Goal: Task Accomplishment & Management: Manage account settings

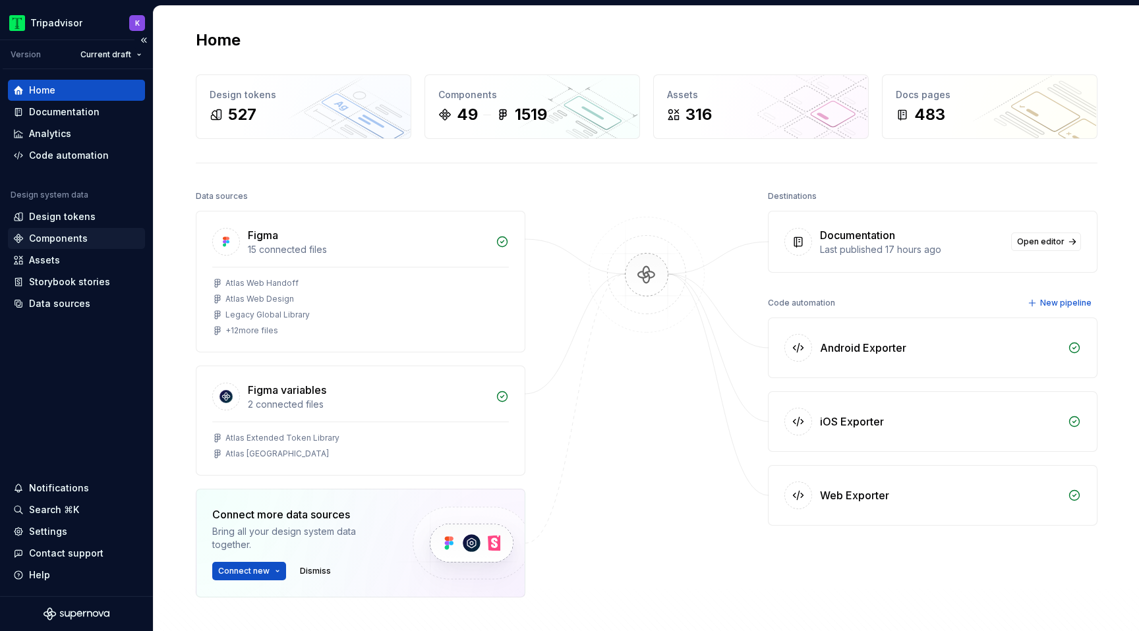
click at [55, 244] on div "Components" at bounding box center [58, 238] width 59 height 13
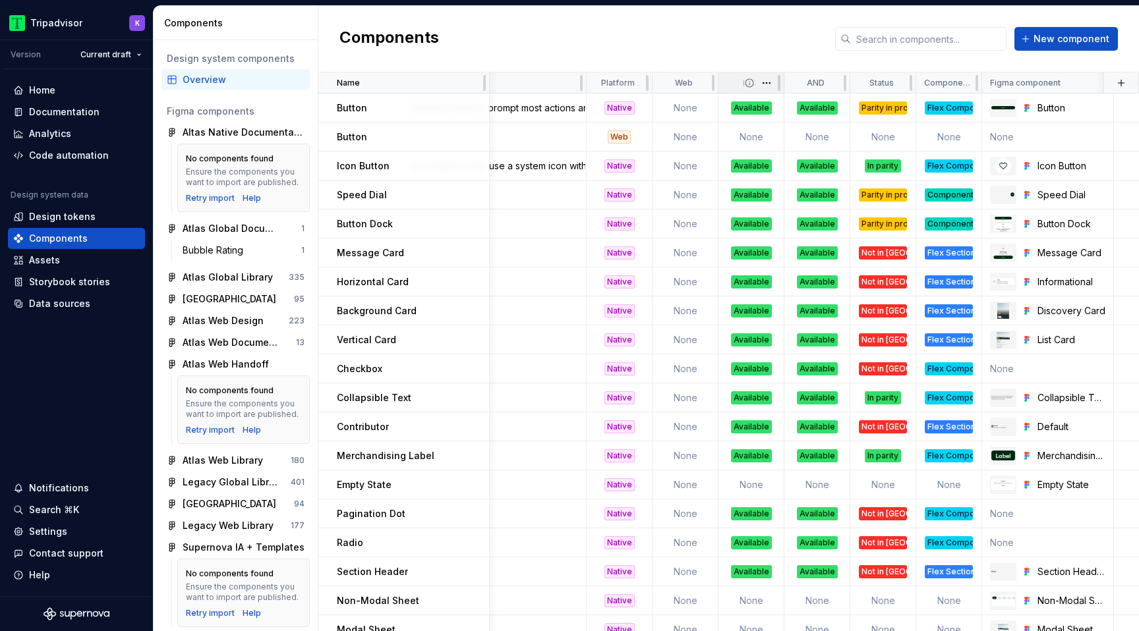
scroll to position [0, 167]
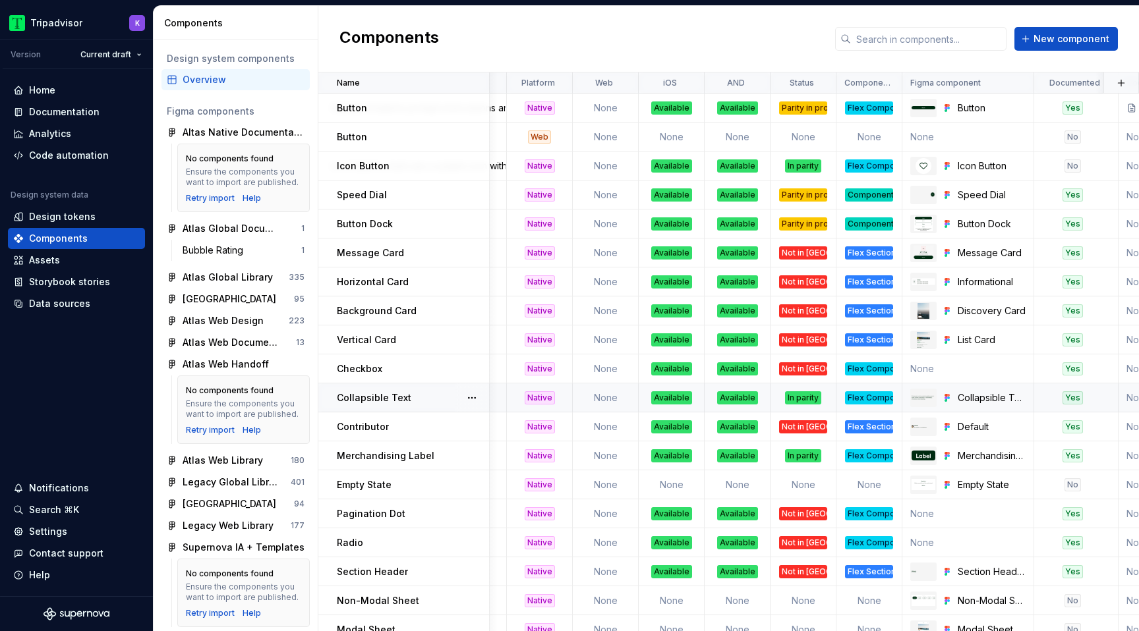
click at [851, 397] on div "Flex Component" at bounding box center [869, 397] width 48 height 13
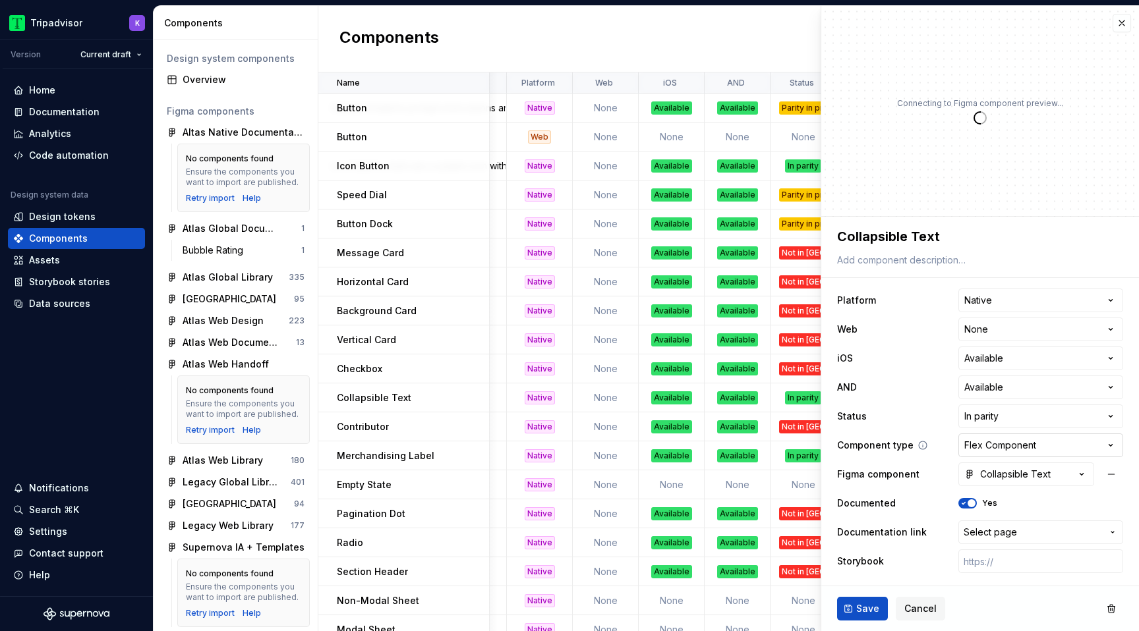
type textarea "*"
click at [994, 439] on html "Tripadvisor K Version Current draft Home Documentation Analytics Code automatio…" at bounding box center [569, 315] width 1139 height 631
select select "**********"
click at [867, 611] on span "Save" at bounding box center [867, 608] width 23 height 13
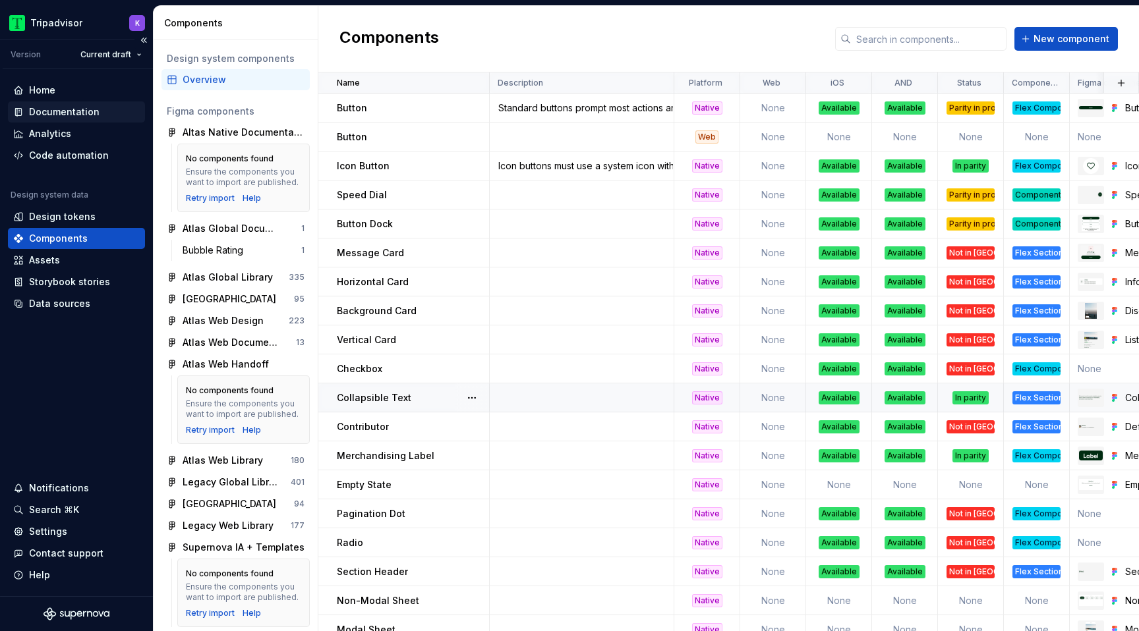
click at [53, 111] on div "Documentation" at bounding box center [64, 111] width 71 height 13
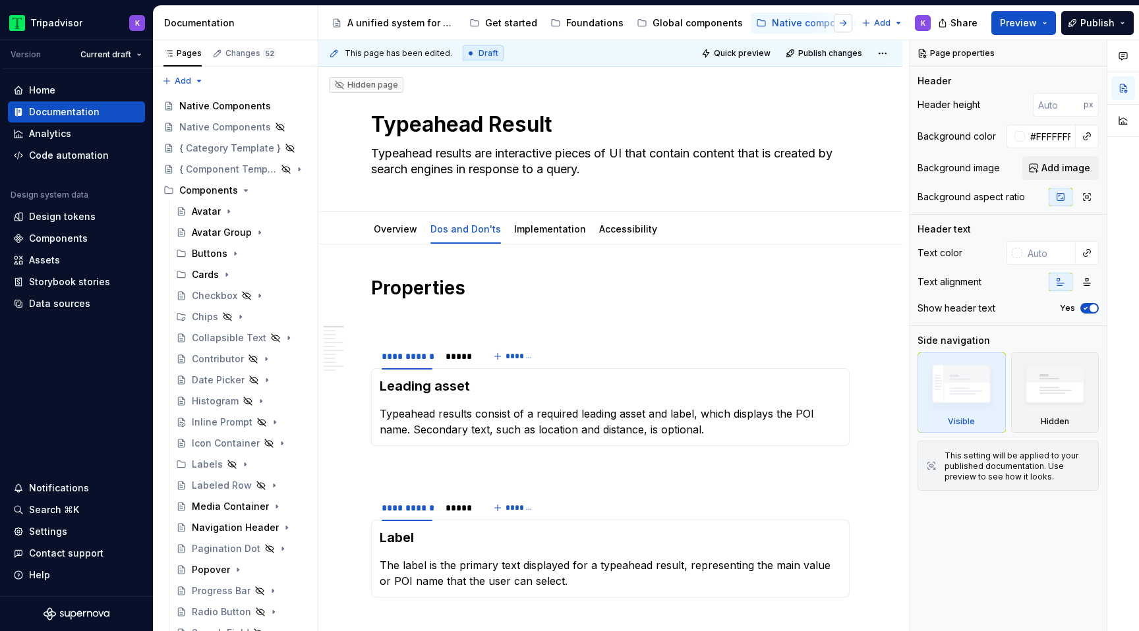
click at [841, 20] on button "button" at bounding box center [842, 23] width 18 height 18
click at [385, 24] on div "Web components" at bounding box center [396, 22] width 80 height 13
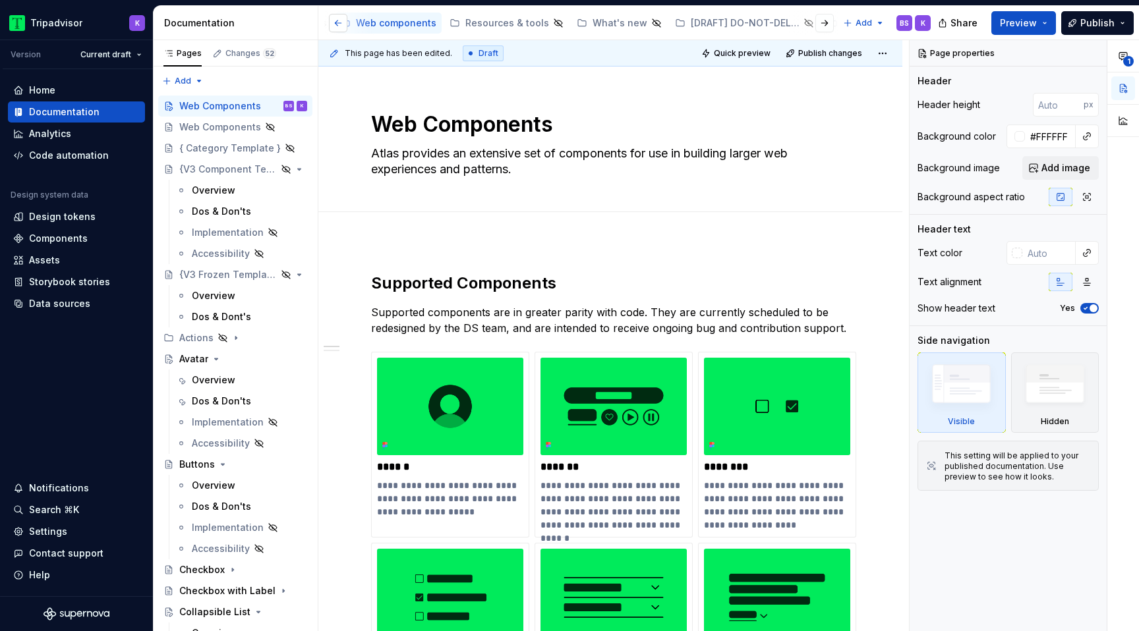
click at [339, 23] on button "button" at bounding box center [338, 23] width 18 height 18
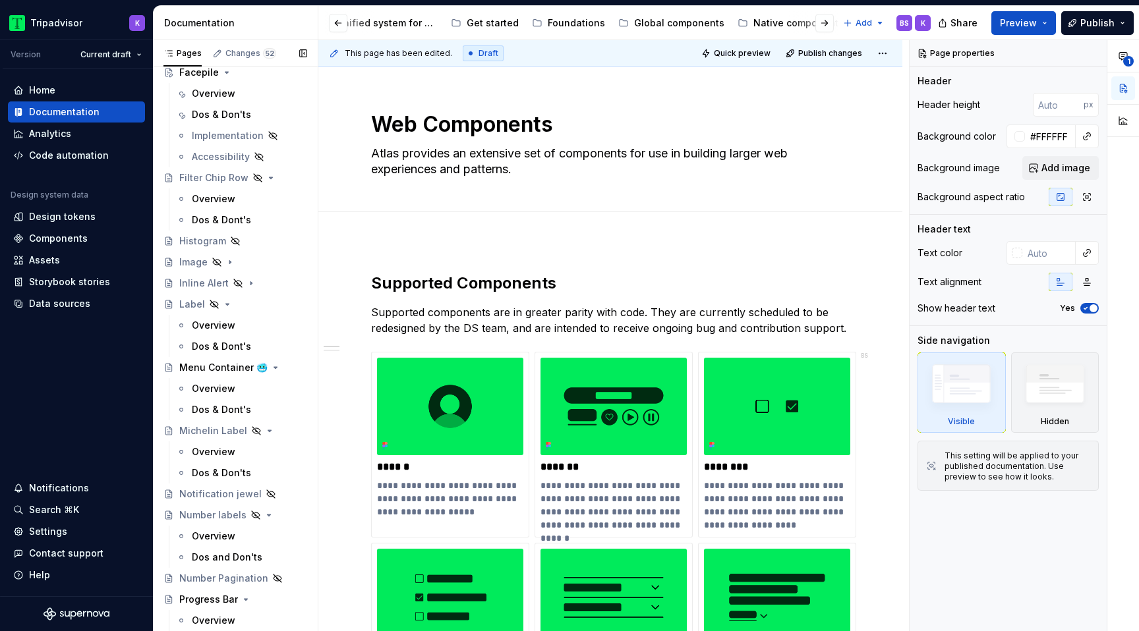
scroll to position [924, 0]
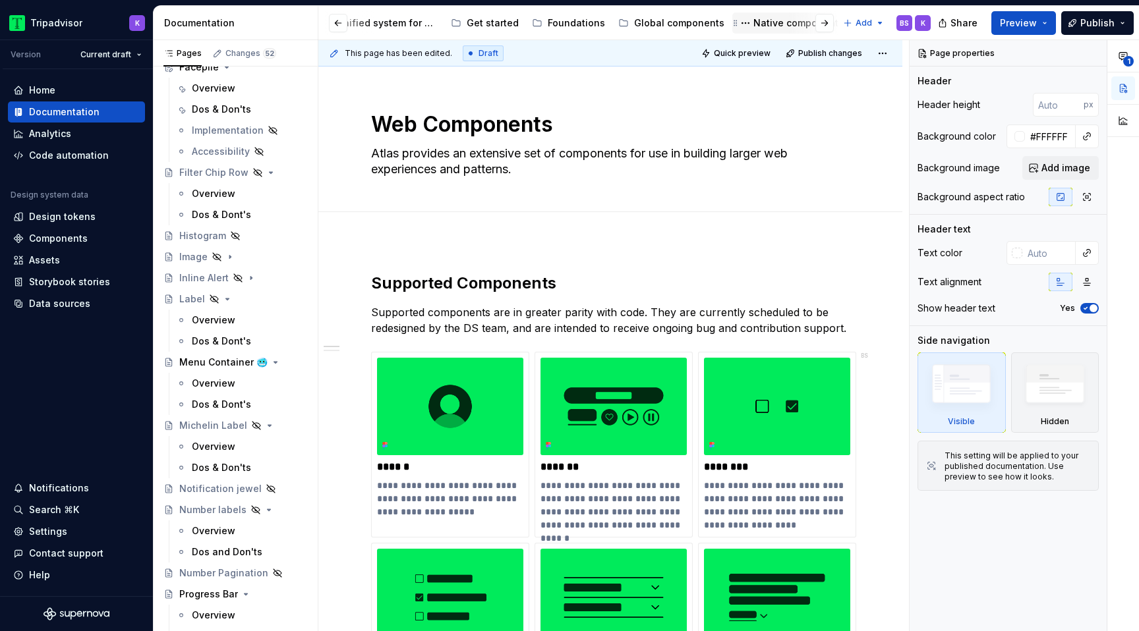
click at [784, 32] on div "Native components" at bounding box center [790, 23] width 117 height 21
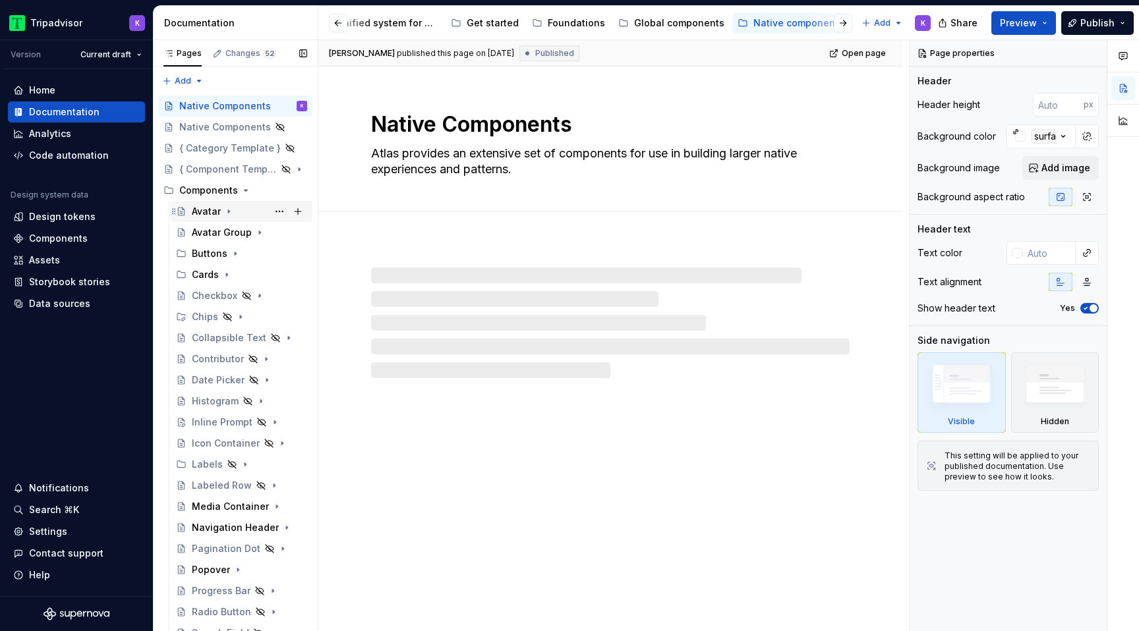
click at [230, 214] on icon "Page tree" at bounding box center [228, 211] width 11 height 11
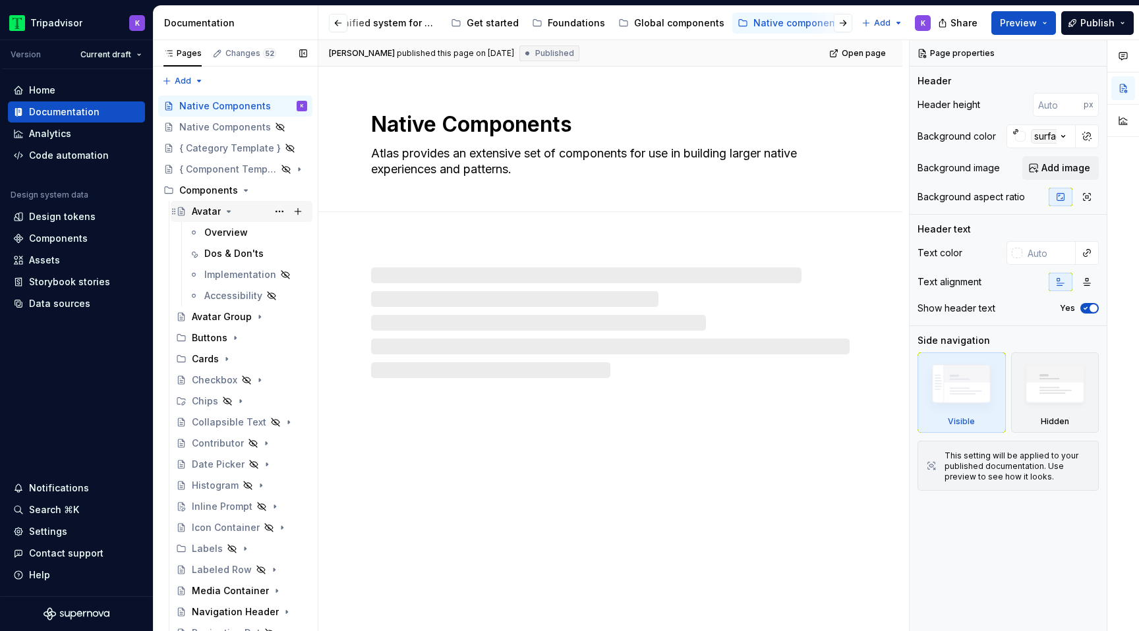
click at [229, 212] on icon "Page tree" at bounding box center [228, 211] width 3 height 1
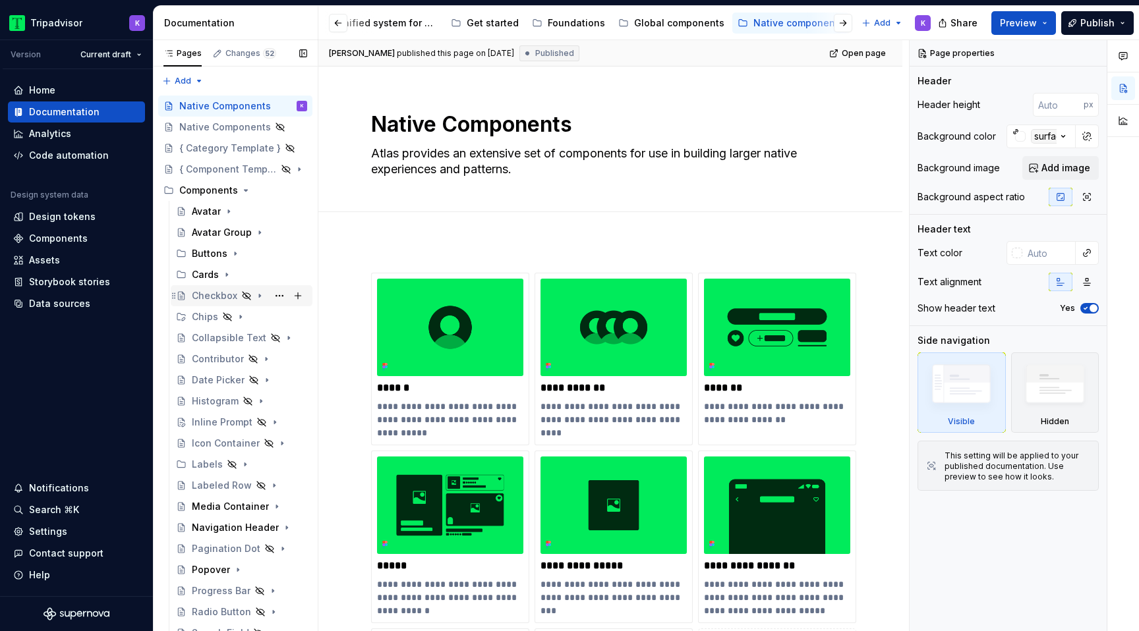
click at [257, 297] on icon "Page tree" at bounding box center [259, 296] width 11 height 11
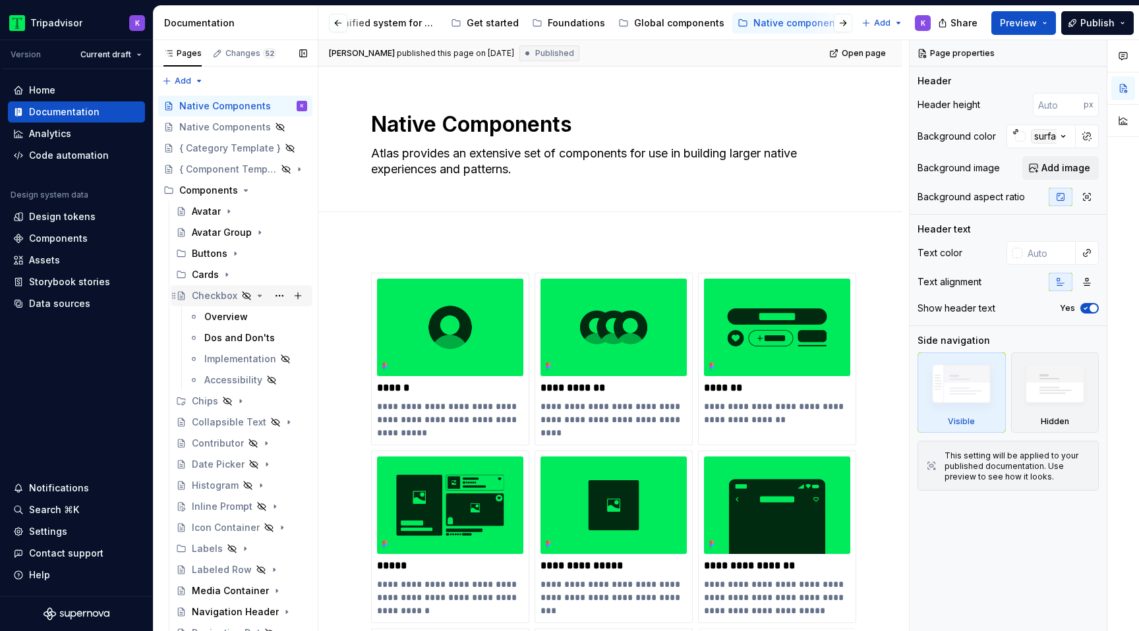
click at [257, 297] on icon "Page tree" at bounding box center [259, 296] width 11 height 11
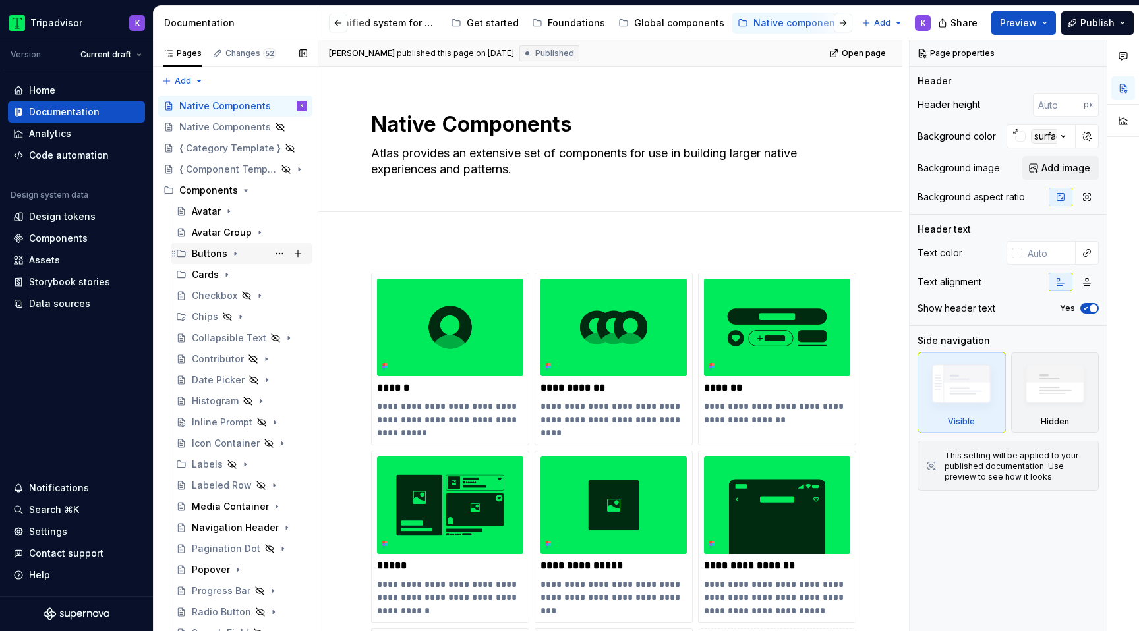
click at [231, 256] on icon "Page tree" at bounding box center [235, 253] width 11 height 11
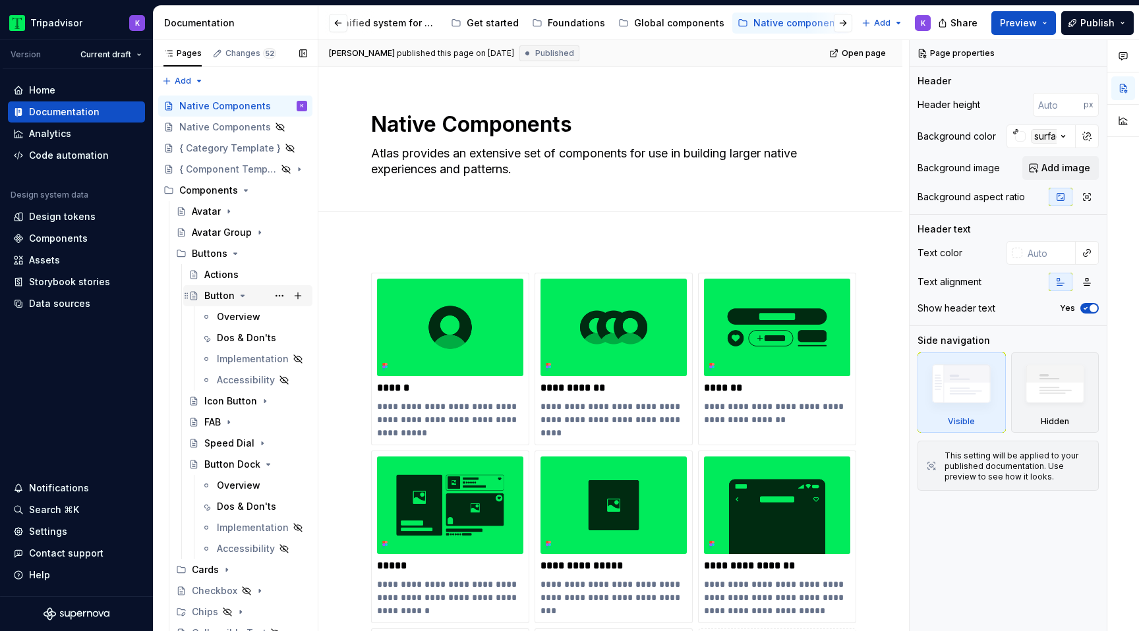
click at [242, 291] on icon "Page tree" at bounding box center [242, 296] width 11 height 11
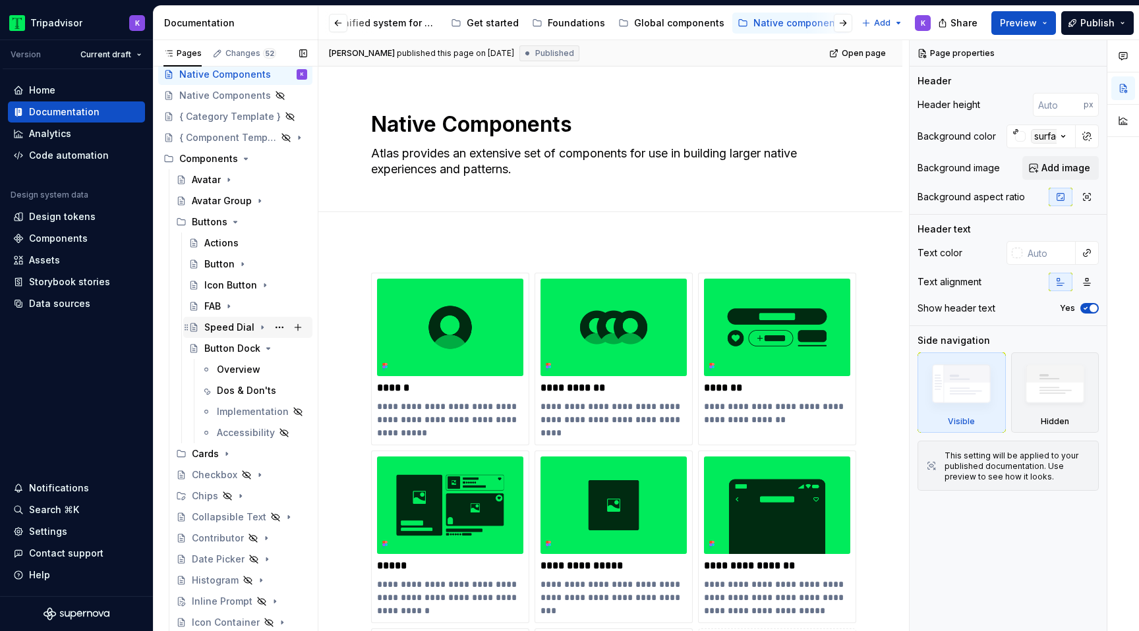
scroll to position [36, 0]
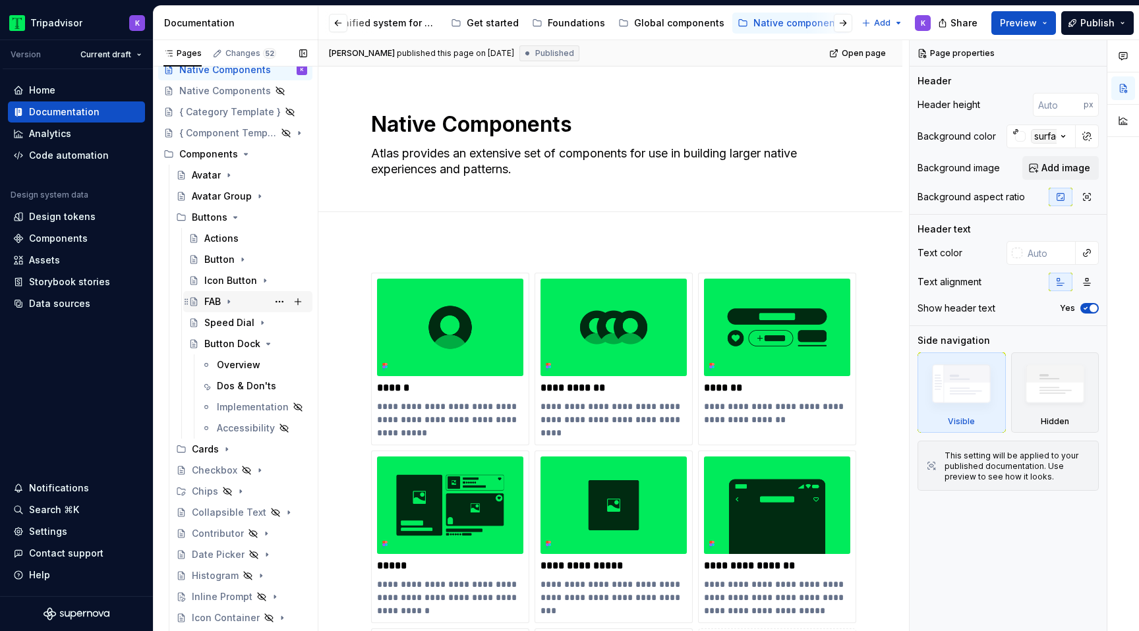
click at [233, 302] on icon "Page tree" at bounding box center [228, 302] width 11 height 11
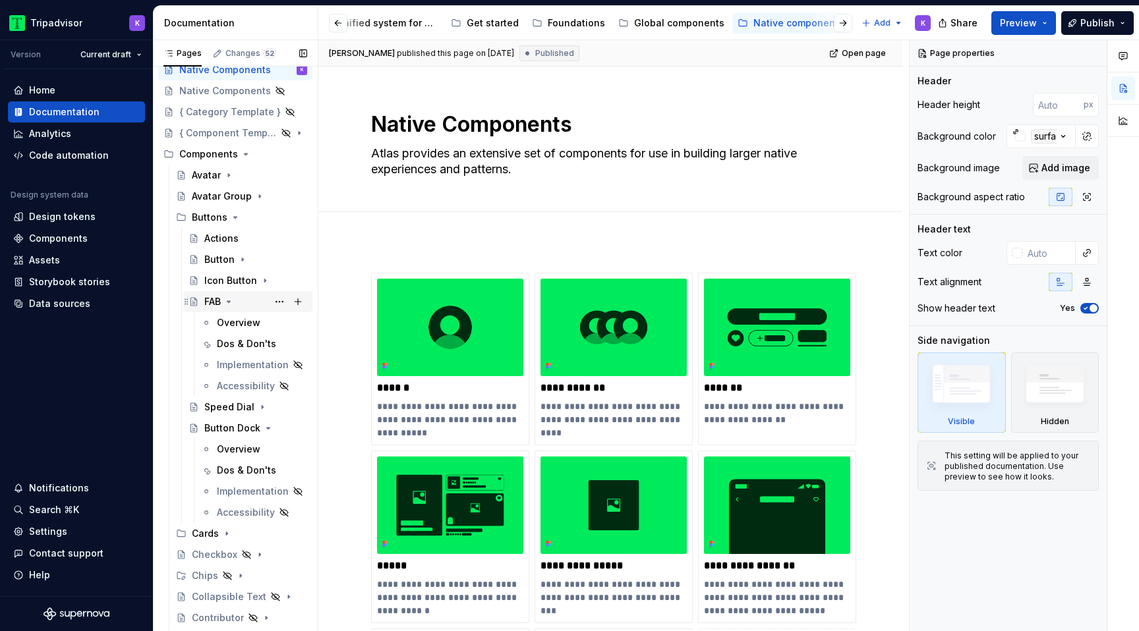
click at [232, 302] on icon "Page tree" at bounding box center [228, 302] width 11 height 11
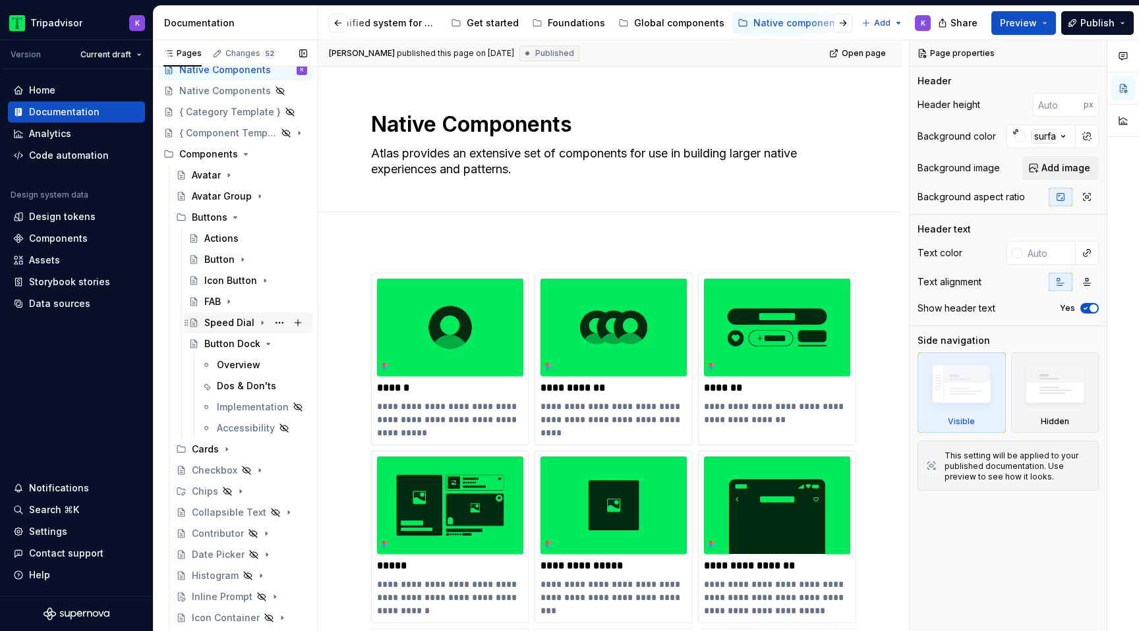
click at [261, 322] on icon "Page tree" at bounding box center [262, 323] width 11 height 11
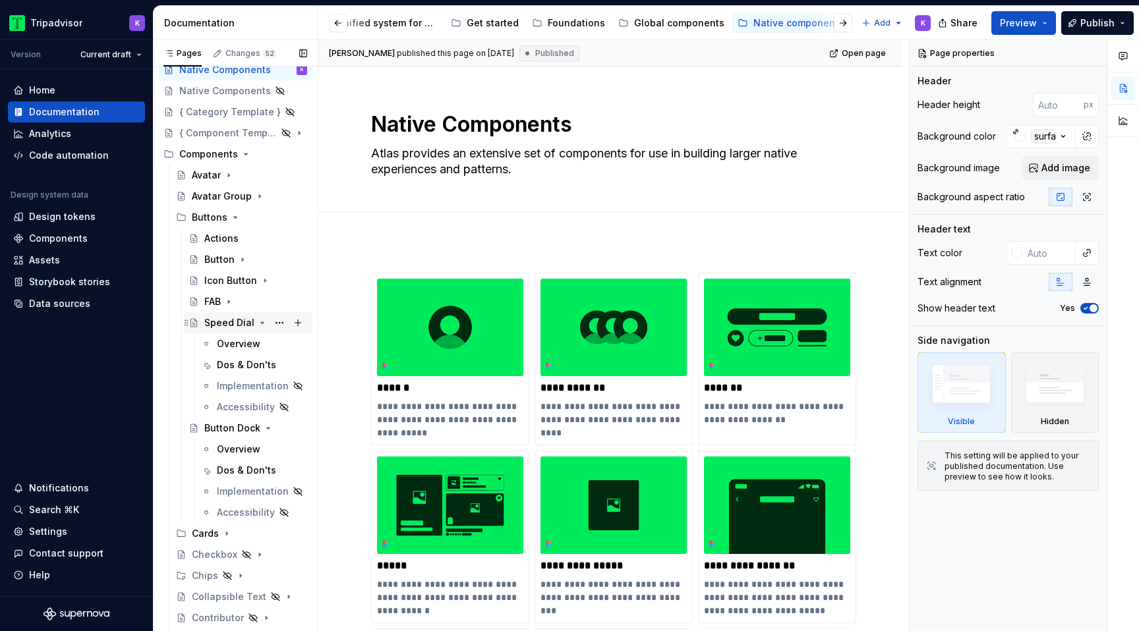
click at [261, 322] on icon "Page tree" at bounding box center [262, 323] width 11 height 11
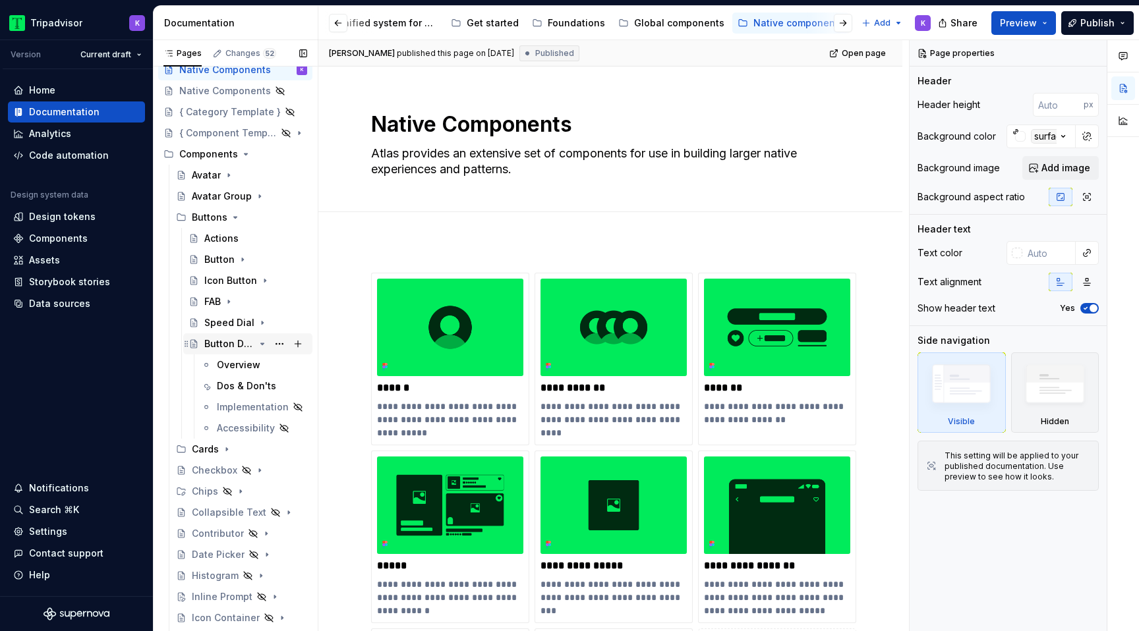
click at [266, 341] on icon "Page tree" at bounding box center [262, 344] width 11 height 11
click at [261, 342] on icon "Page tree" at bounding box center [262, 344] width 11 height 11
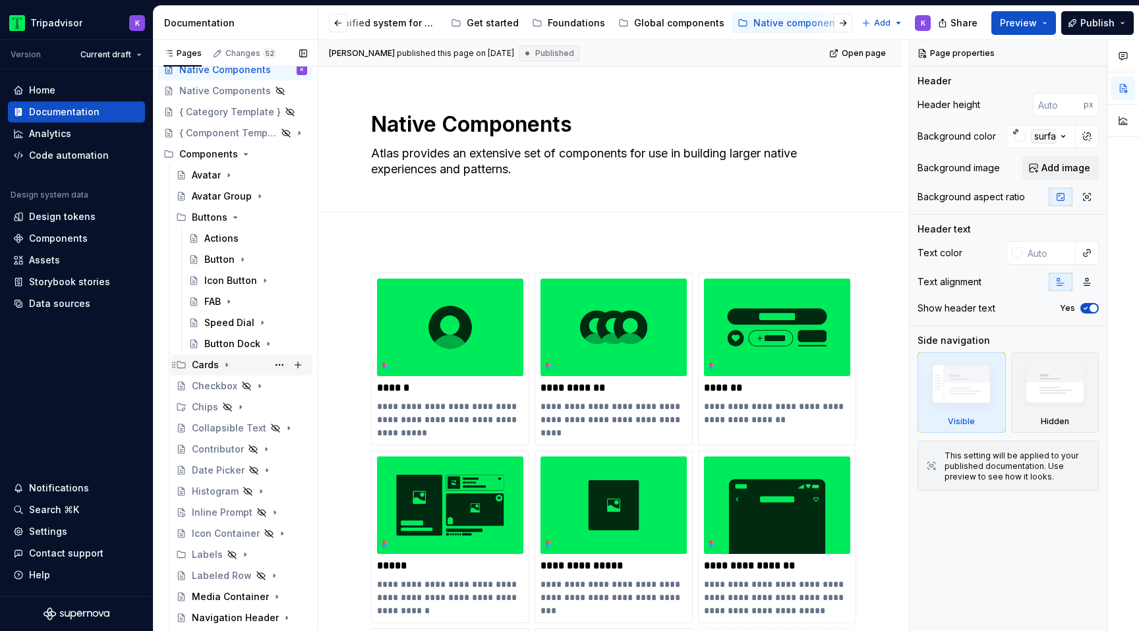
click at [225, 368] on icon "Page tree" at bounding box center [226, 365] width 11 height 11
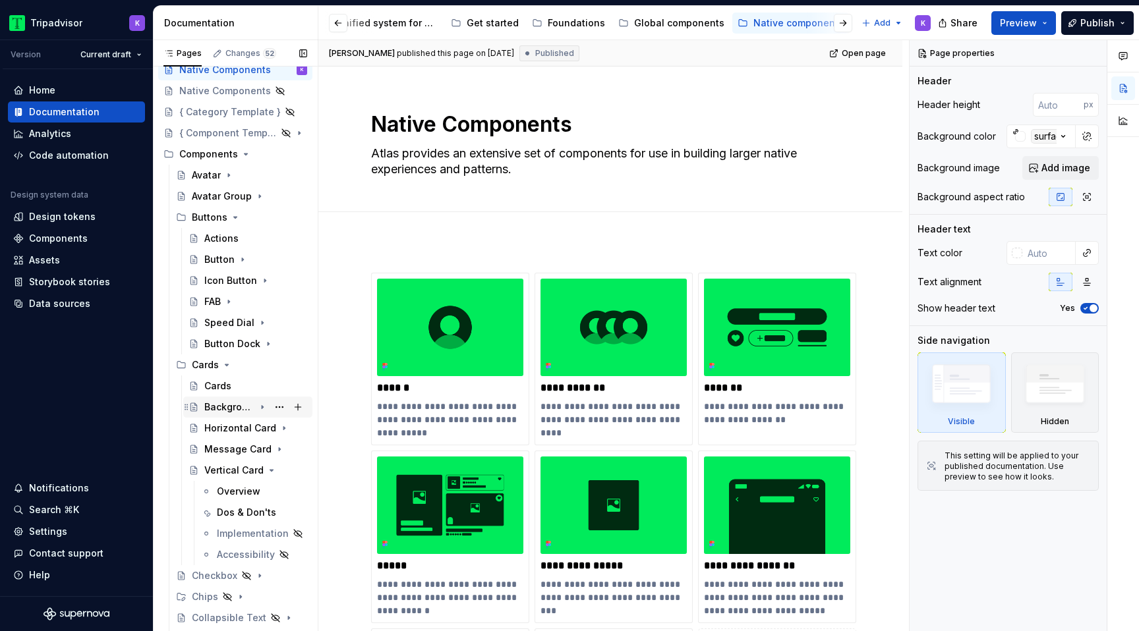
click at [264, 405] on icon "Page tree" at bounding box center [262, 407] width 11 height 11
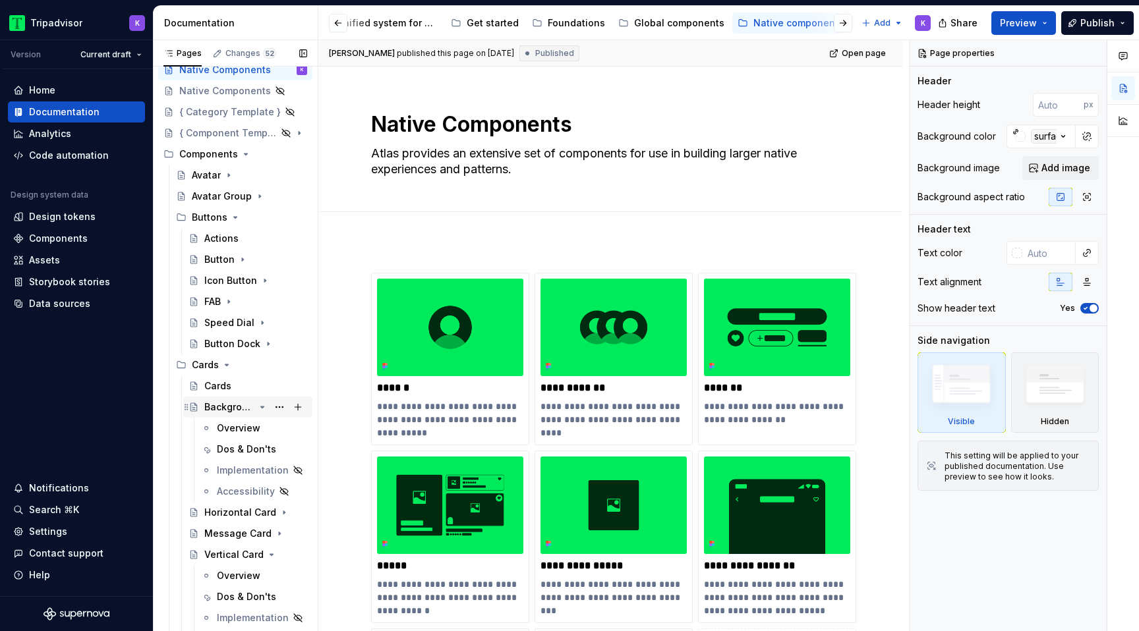
click at [264, 405] on icon "Page tree" at bounding box center [262, 407] width 11 height 11
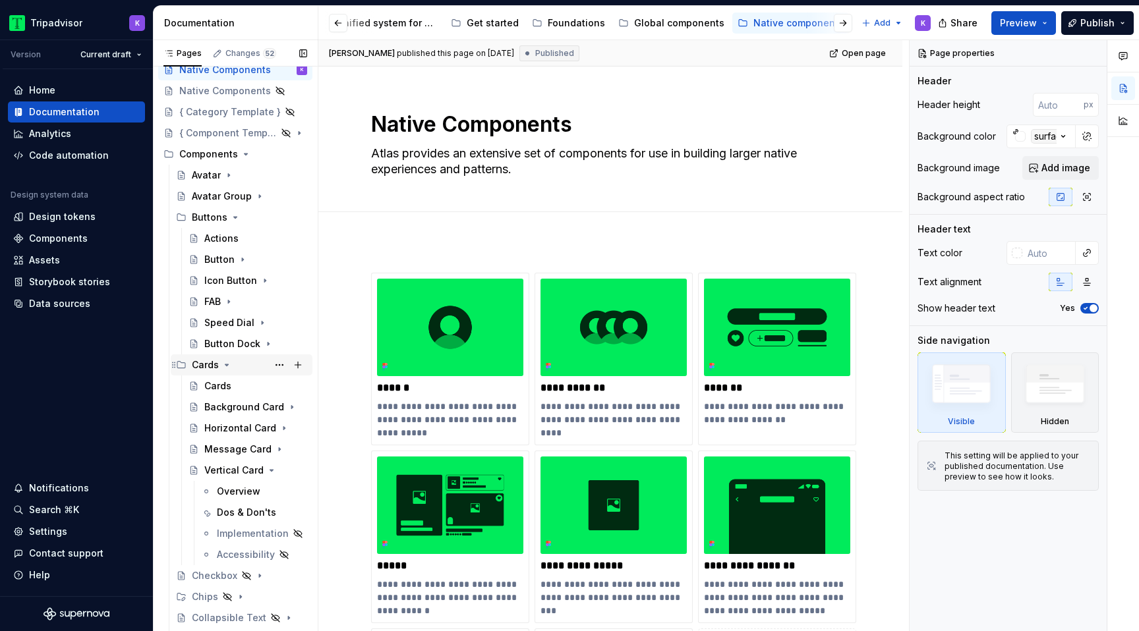
click at [226, 364] on icon "Page tree" at bounding box center [226, 364] width 3 height 1
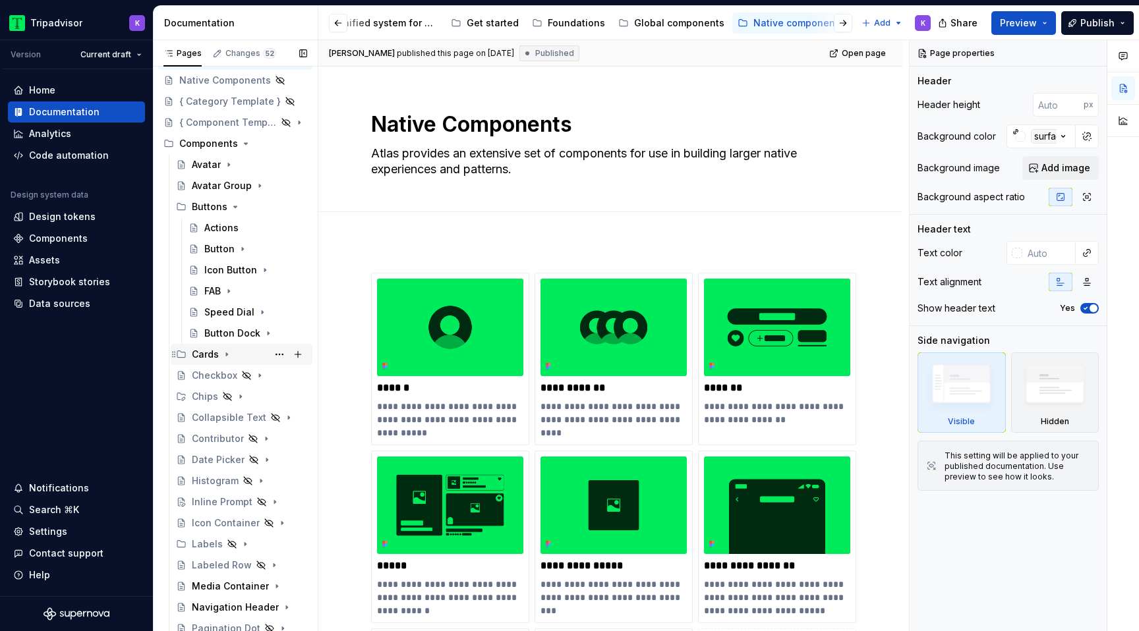
scroll to position [50, 0]
click at [262, 374] on icon "Page tree" at bounding box center [259, 372] width 11 height 11
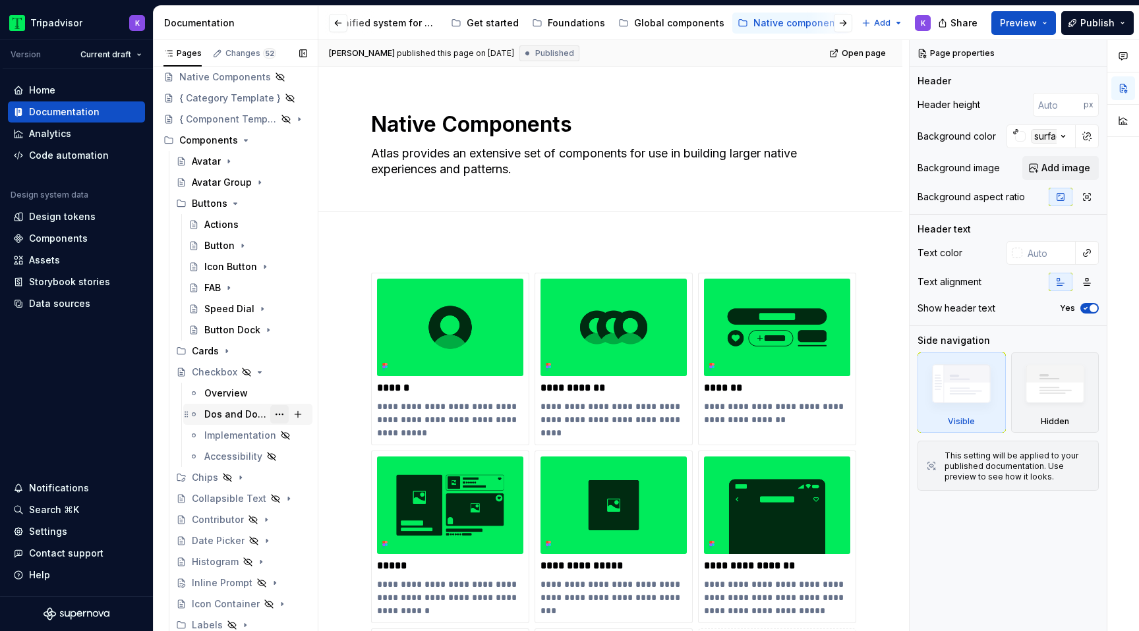
click at [279, 418] on button "Page tree" at bounding box center [279, 414] width 18 height 18
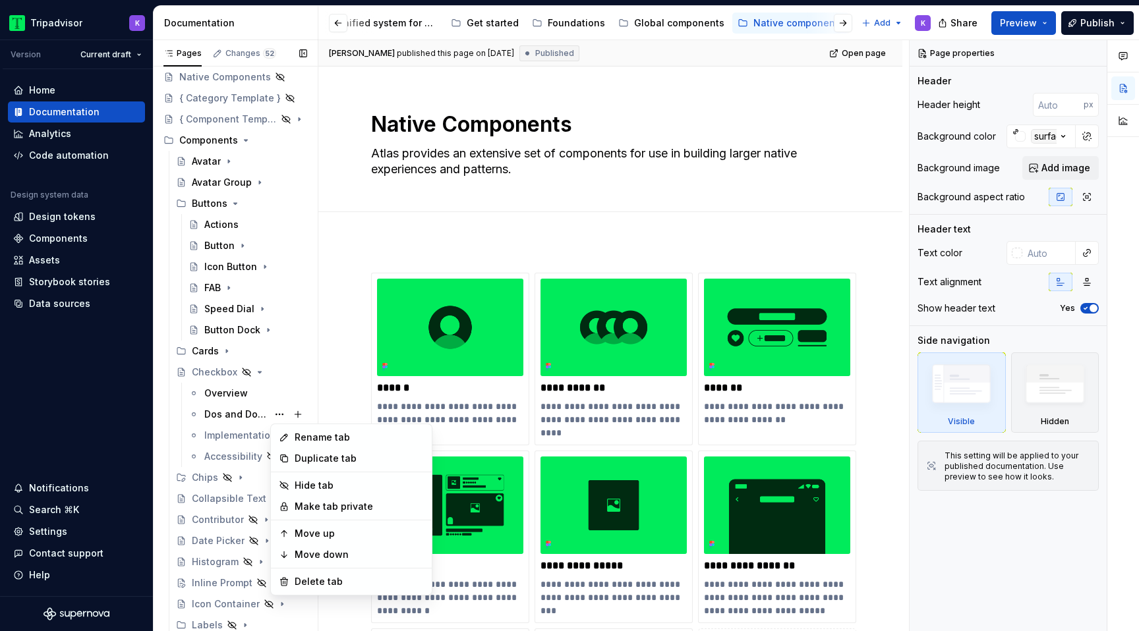
type textarea "*"
click at [319, 434] on div "Rename tab" at bounding box center [359, 437] width 129 height 13
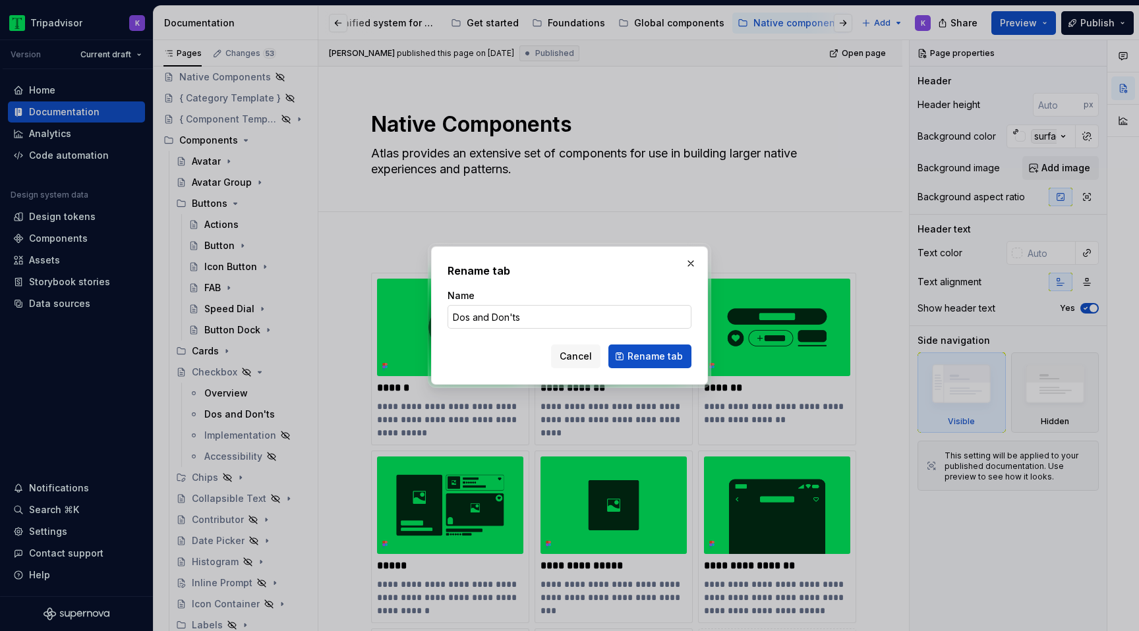
click at [489, 318] on input "Dos and Don'ts" at bounding box center [569, 317] width 244 height 24
type input "Dos & Don'ts"
click at [640, 354] on span "Rename tab" at bounding box center [654, 356] width 55 height 13
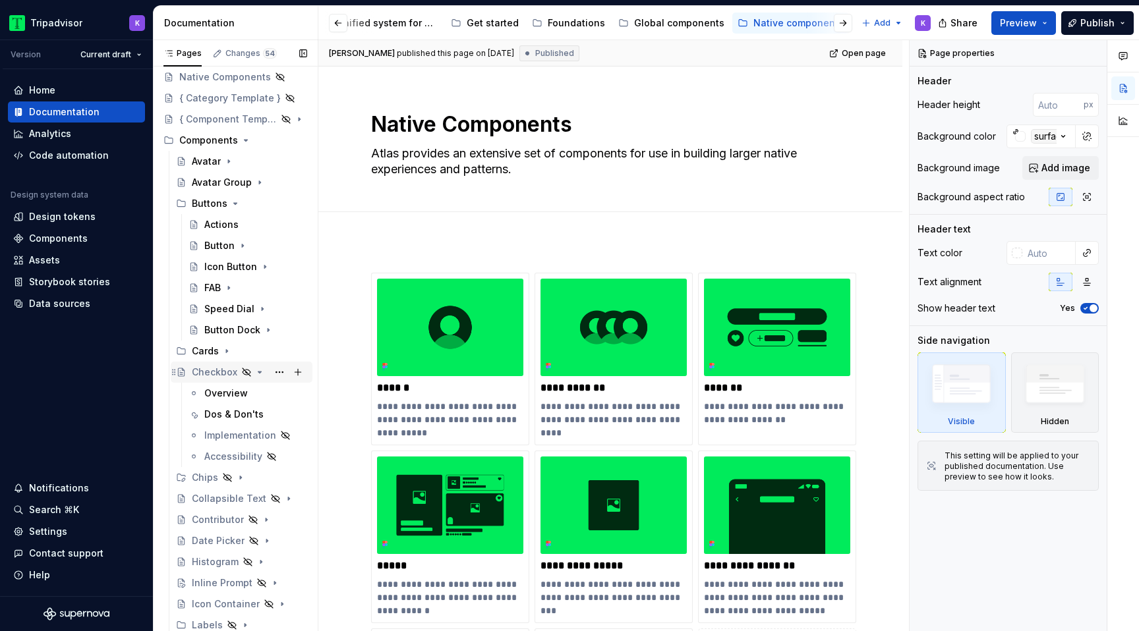
click at [259, 372] on icon "Page tree" at bounding box center [259, 372] width 3 height 1
click at [241, 391] on icon "Page tree" at bounding box center [240, 393] width 11 height 11
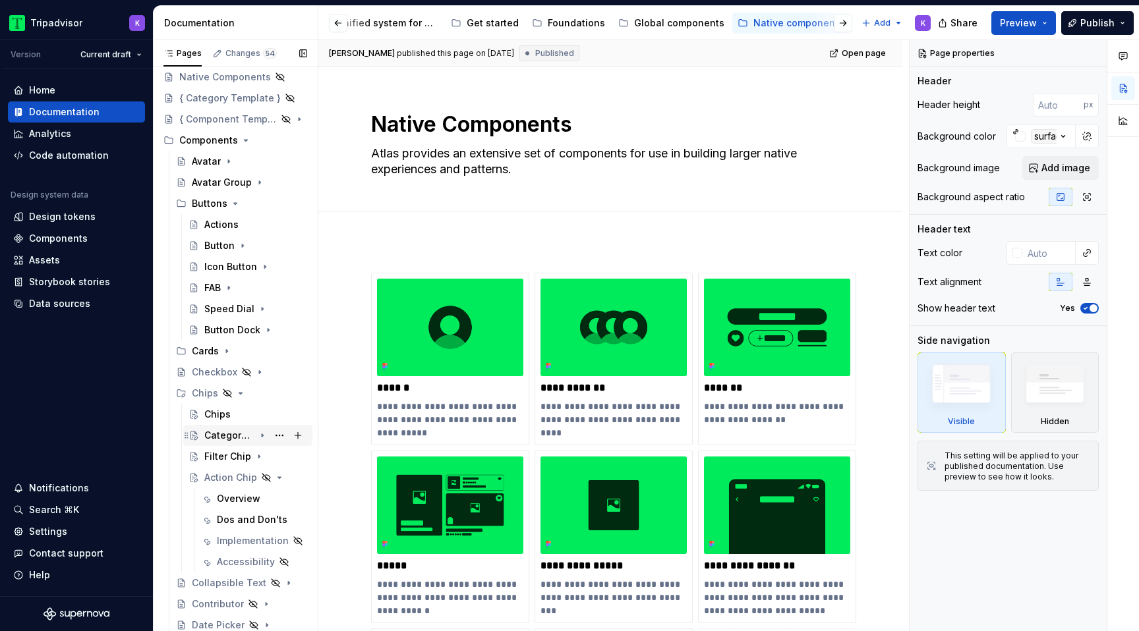
click at [260, 439] on icon "Page tree" at bounding box center [262, 435] width 11 height 11
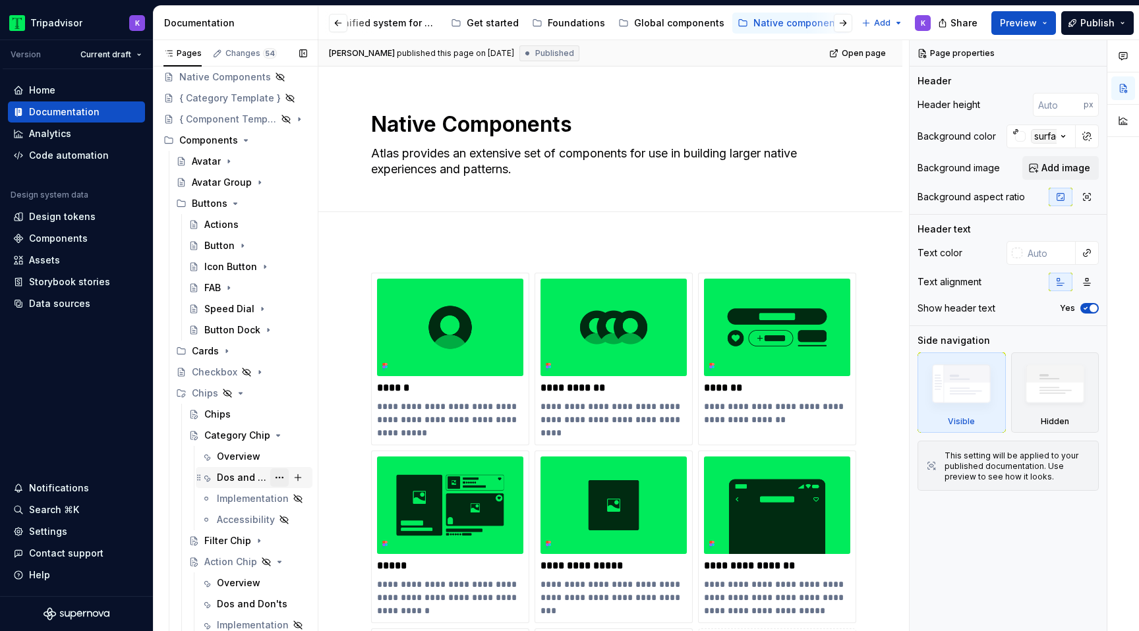
click at [273, 475] on button "Page tree" at bounding box center [279, 477] width 18 height 18
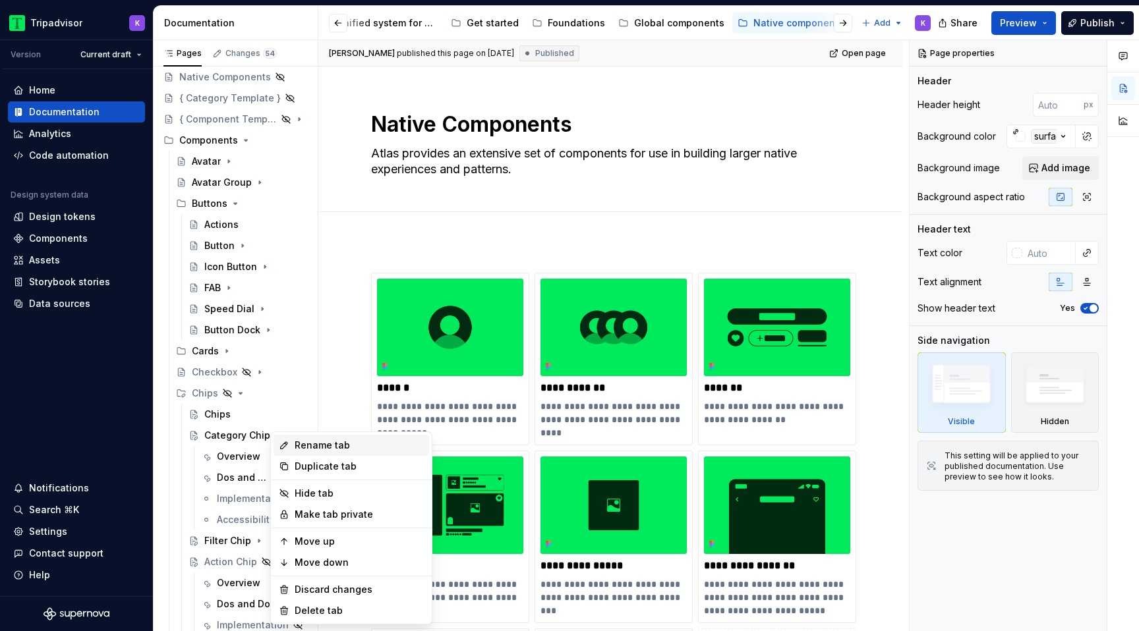
type textarea "*"
click at [311, 446] on div "Rename tab" at bounding box center [359, 445] width 129 height 13
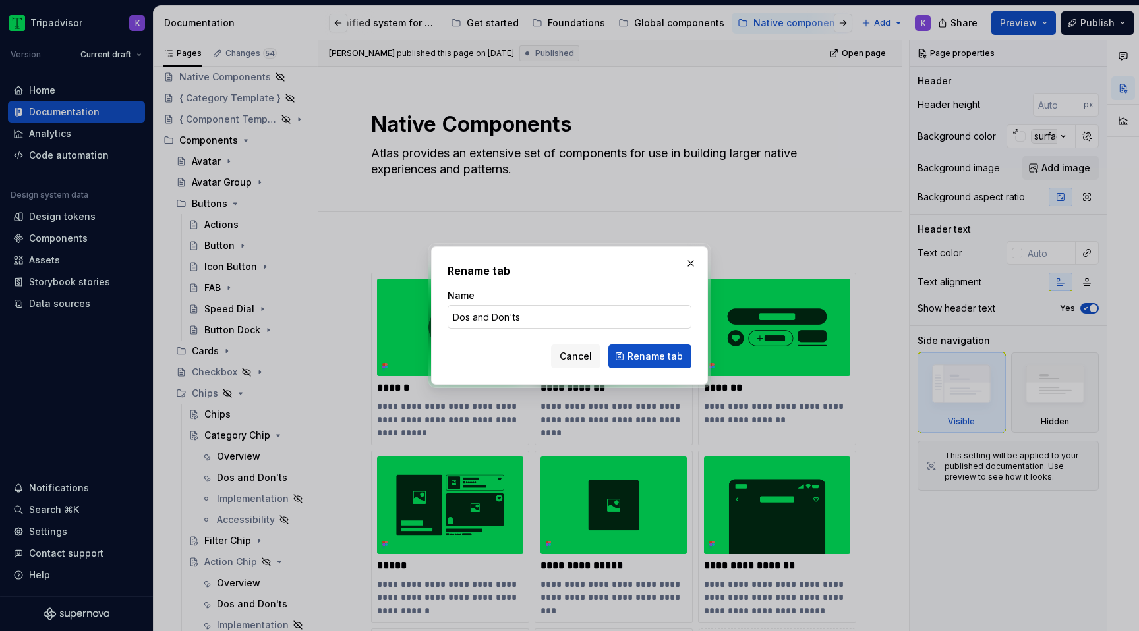
click at [488, 318] on input "Dos and Don'ts" at bounding box center [569, 317] width 244 height 24
type input "Dos & Don'ts"
click at [656, 351] on span "Rename tab" at bounding box center [654, 356] width 55 height 13
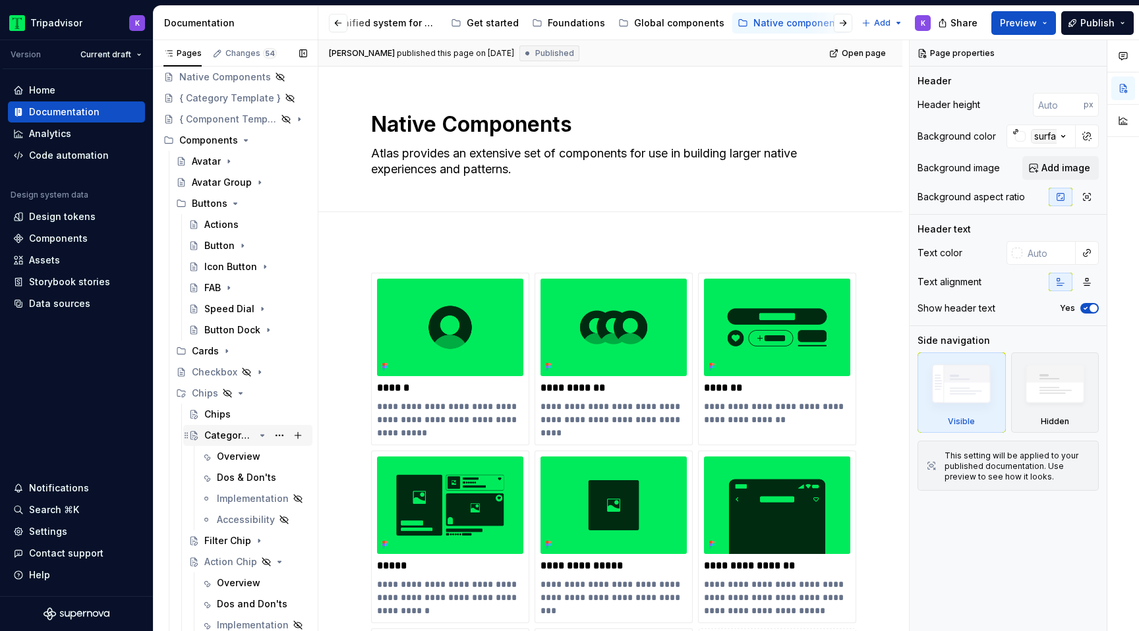
click at [264, 435] on icon "Page tree" at bounding box center [262, 435] width 3 height 1
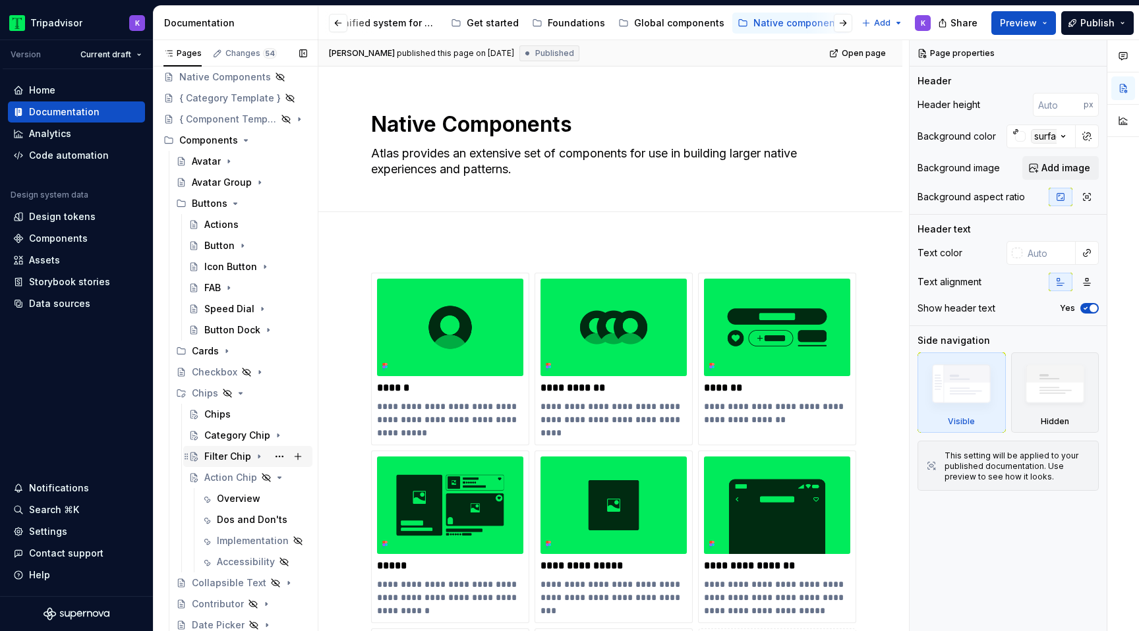
click at [254, 457] on icon "Page tree" at bounding box center [259, 456] width 11 height 11
click at [280, 497] on button "Page tree" at bounding box center [279, 499] width 18 height 18
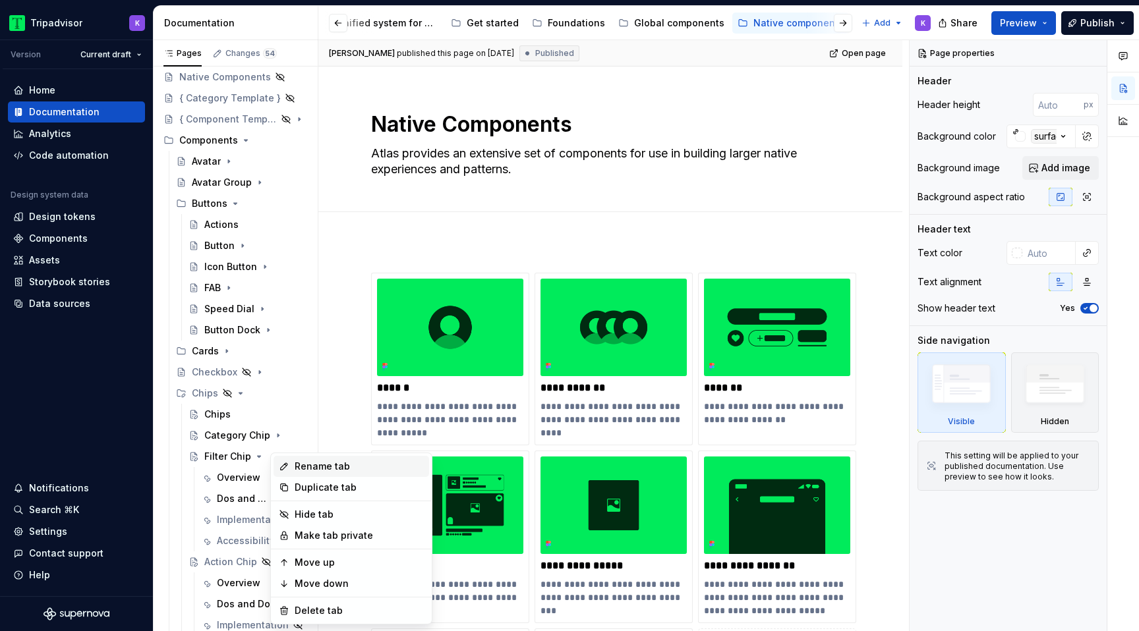
type textarea "*"
click at [348, 470] on div "Rename tab" at bounding box center [359, 466] width 129 height 13
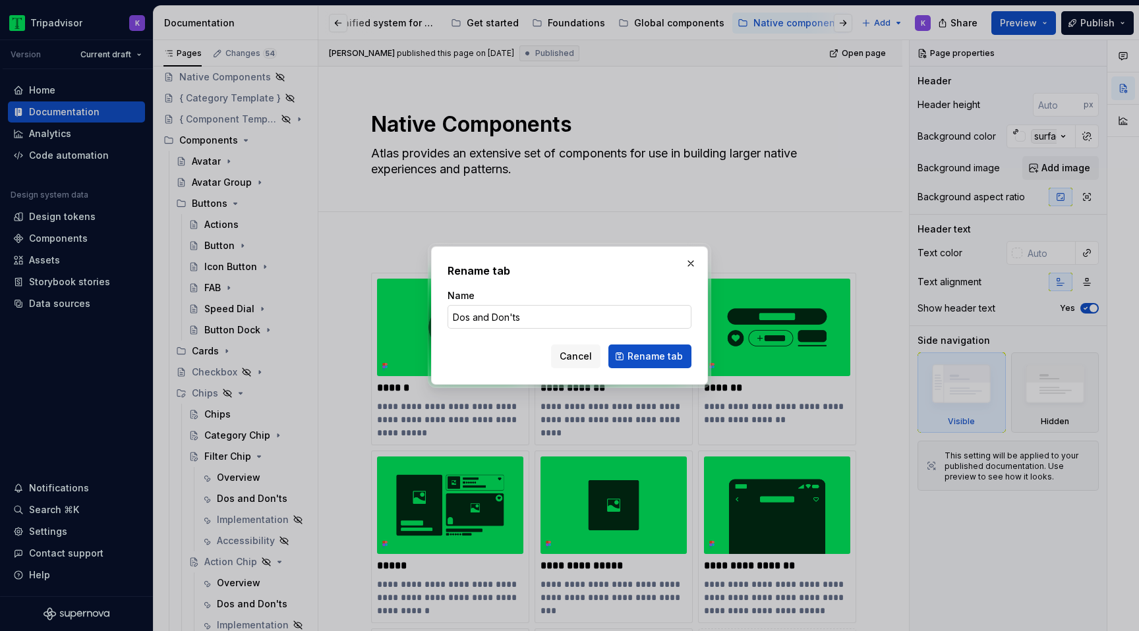
click at [490, 314] on input "Dos and Don'ts" at bounding box center [569, 317] width 244 height 24
type input "Dos & Don'ts"
click at [636, 353] on span "Rename tab" at bounding box center [654, 356] width 55 height 13
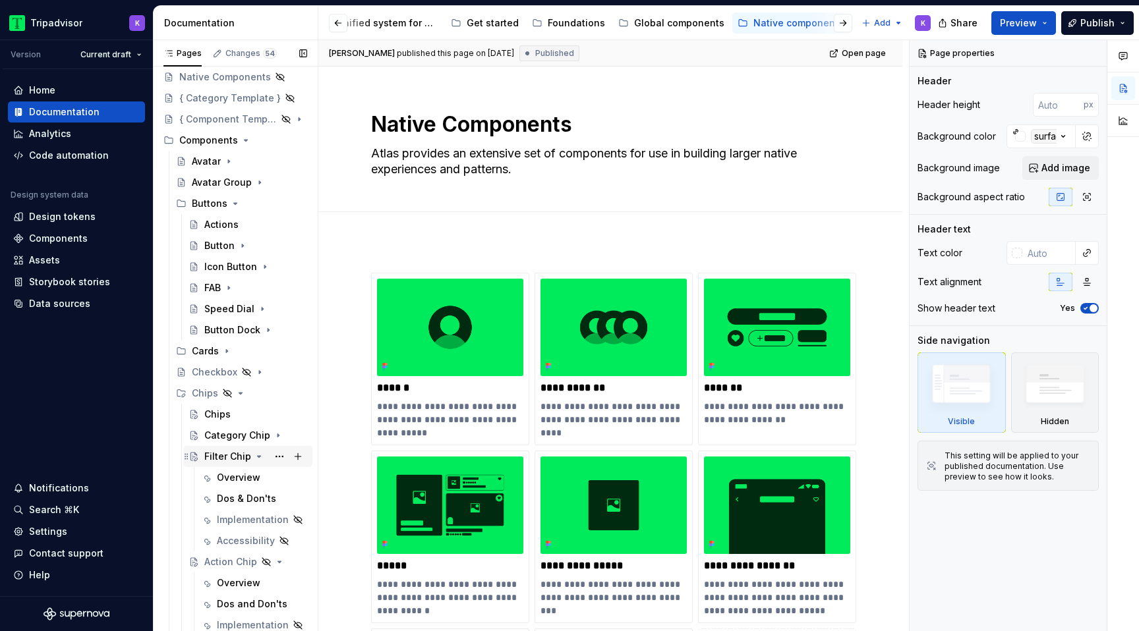
click at [254, 459] on icon "Page tree" at bounding box center [259, 456] width 11 height 11
click at [255, 457] on icon "Page tree" at bounding box center [259, 456] width 11 height 11
click at [260, 455] on icon "Page tree" at bounding box center [259, 456] width 11 height 11
click at [241, 242] on icon "Page tree" at bounding box center [242, 245] width 11 height 11
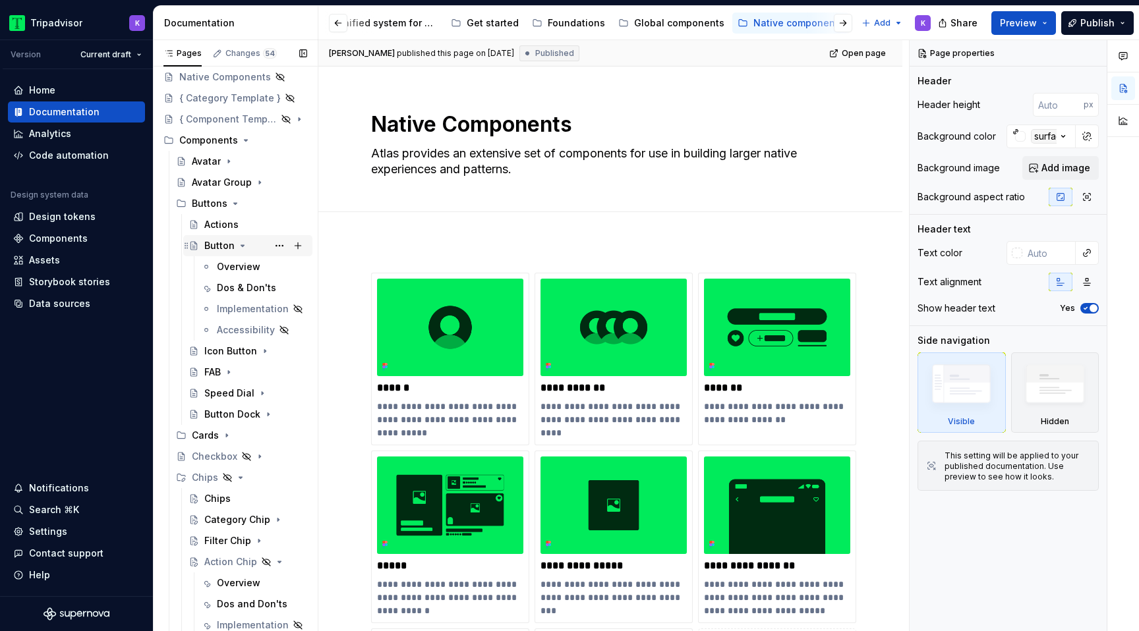
click at [241, 244] on icon "Page tree" at bounding box center [242, 245] width 11 height 11
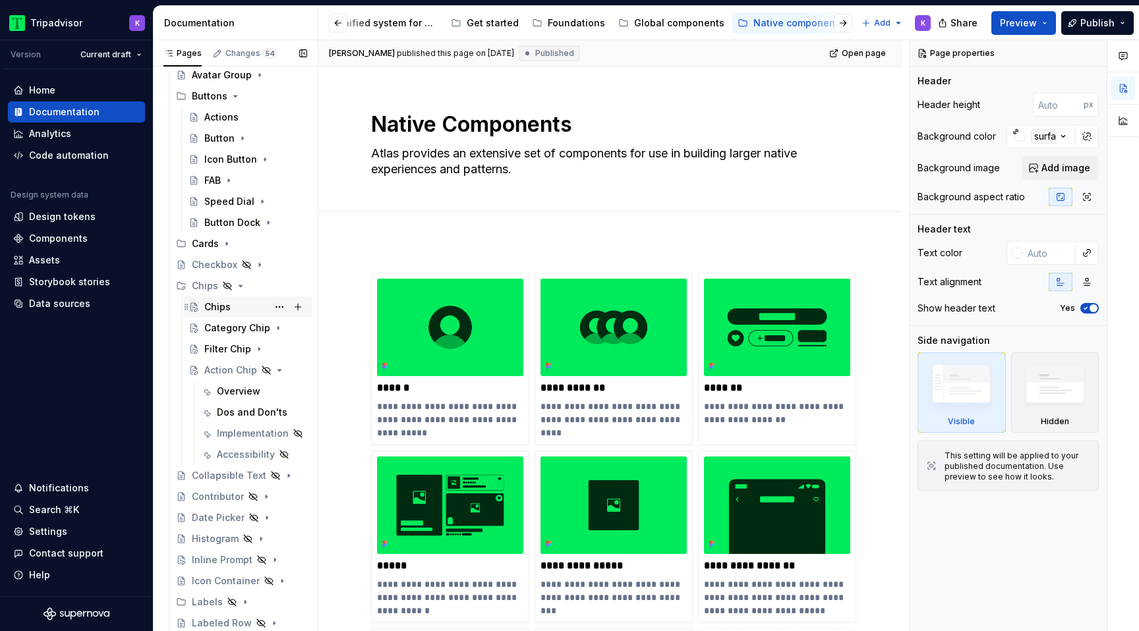
scroll to position [181, 0]
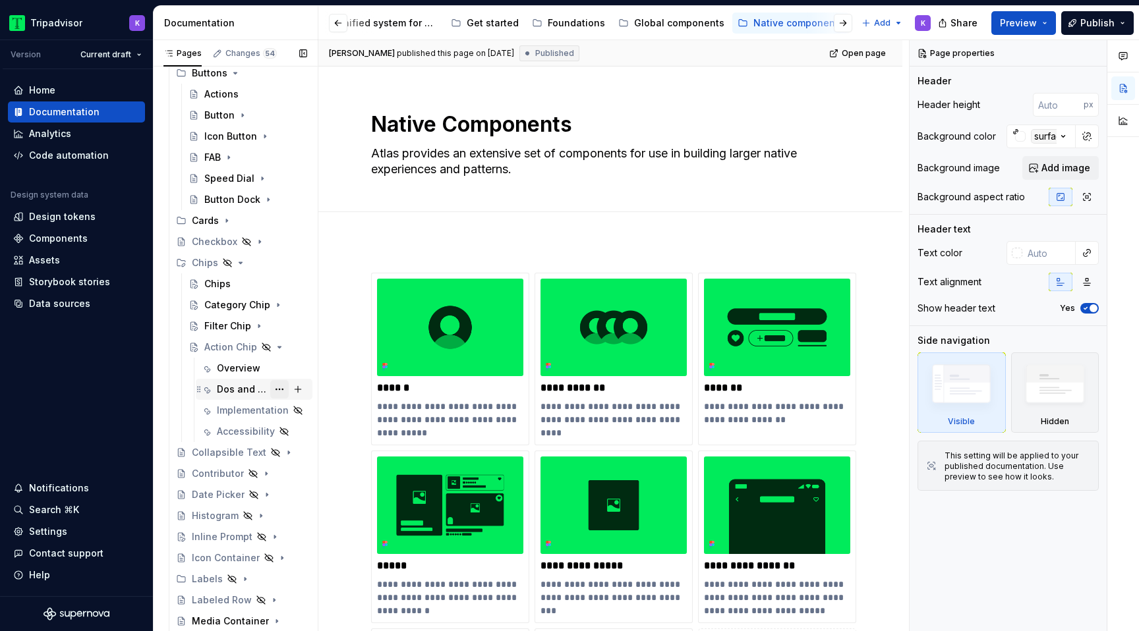
click at [280, 389] on button "Page tree" at bounding box center [279, 389] width 18 height 18
type textarea "*"
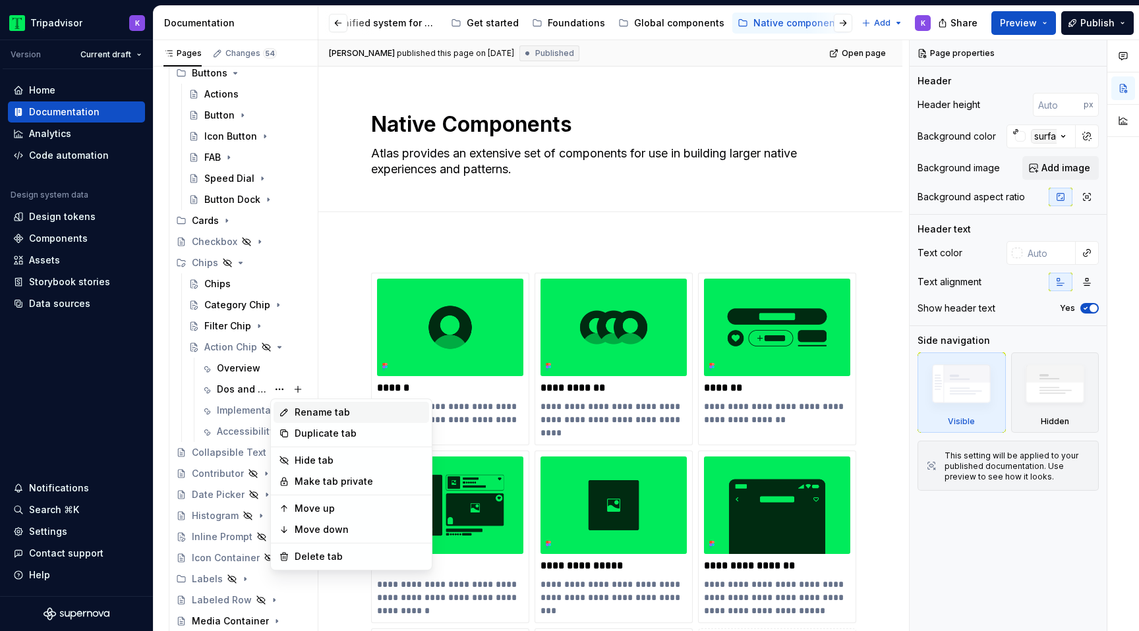
click at [307, 407] on div "Rename tab" at bounding box center [359, 412] width 129 height 13
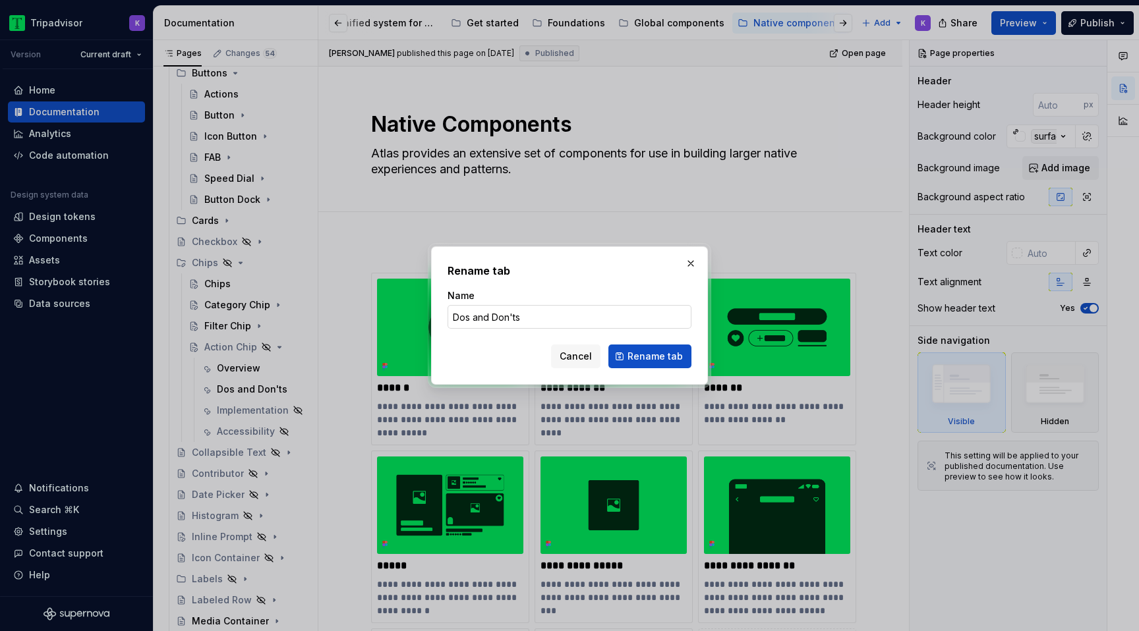
click at [483, 320] on input "Dos and Don'ts" at bounding box center [569, 317] width 244 height 24
drag, startPoint x: 488, startPoint y: 319, endPoint x: 474, endPoint y: 318, distance: 13.9
click at [474, 318] on input "Dos and Don'ts" at bounding box center [569, 317] width 244 height 24
type input "Dos & Don'ts"
click at [658, 355] on span "Rename tab" at bounding box center [654, 356] width 55 height 13
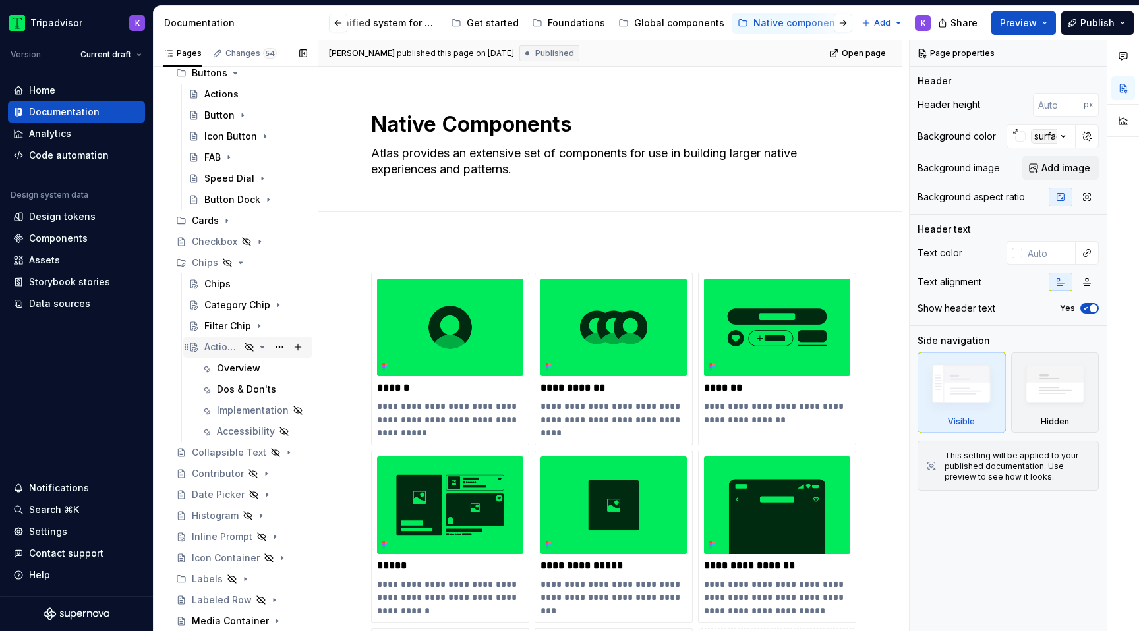
click at [261, 344] on icon "Page tree" at bounding box center [262, 347] width 11 height 11
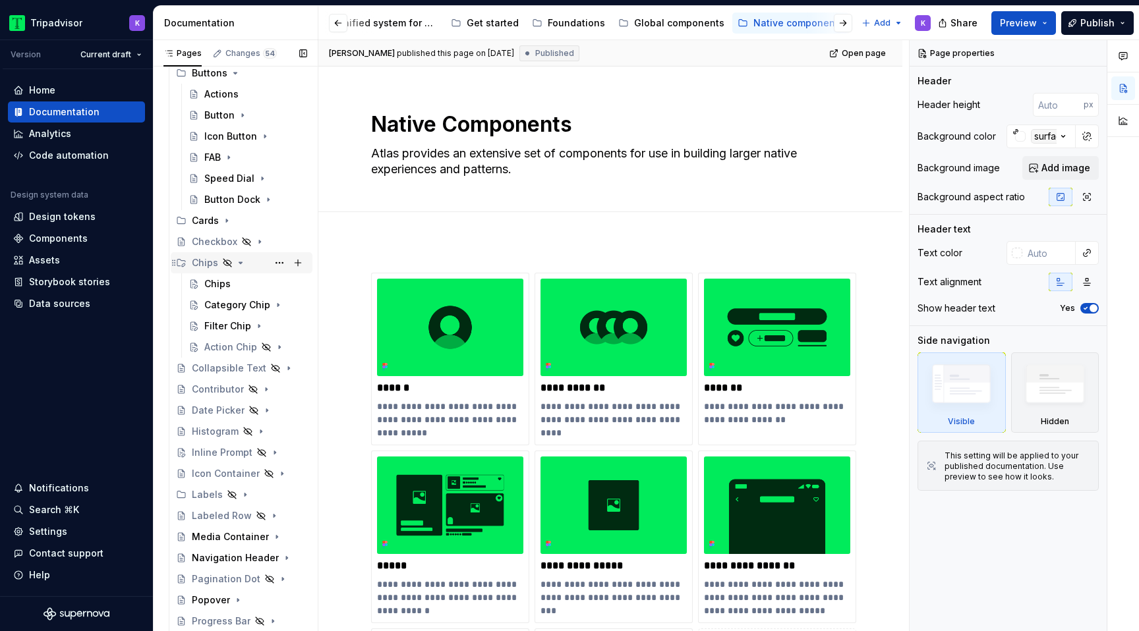
click at [240, 263] on icon "Page tree" at bounding box center [240, 262] width 3 height 1
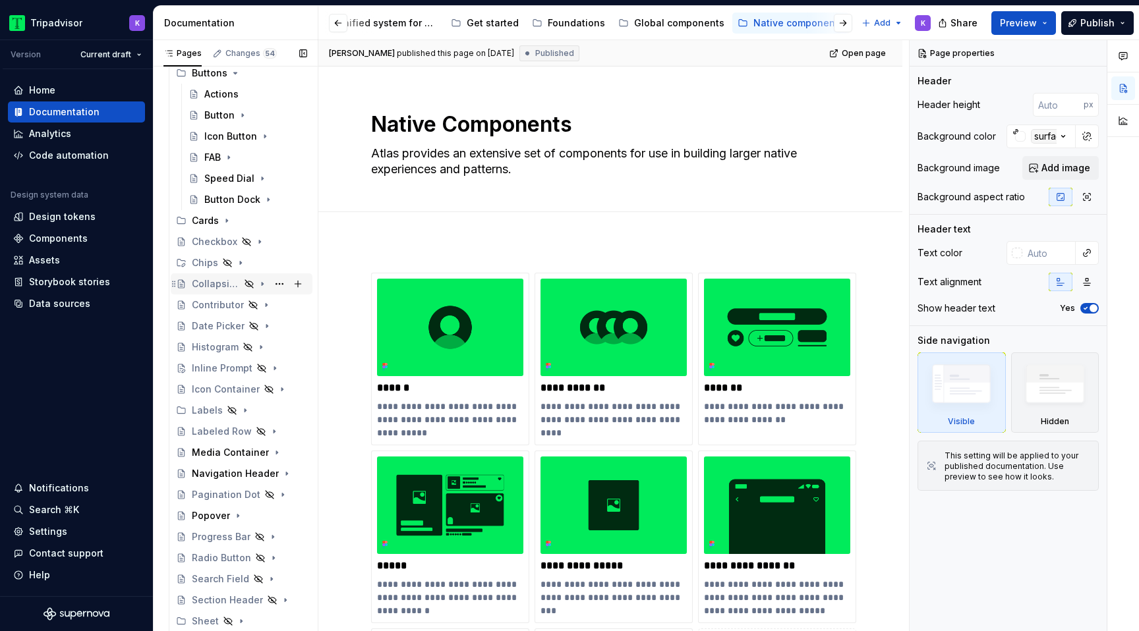
click at [262, 282] on icon "Page tree" at bounding box center [262, 284] width 11 height 11
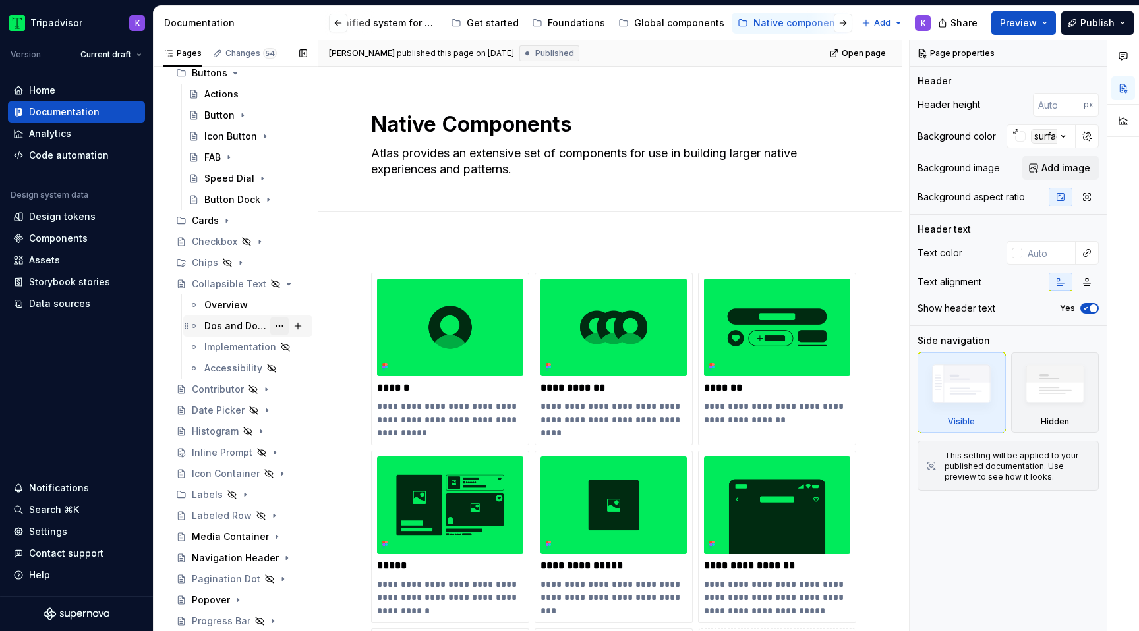
click at [271, 328] on button "Page tree" at bounding box center [279, 326] width 18 height 18
type textarea "*"
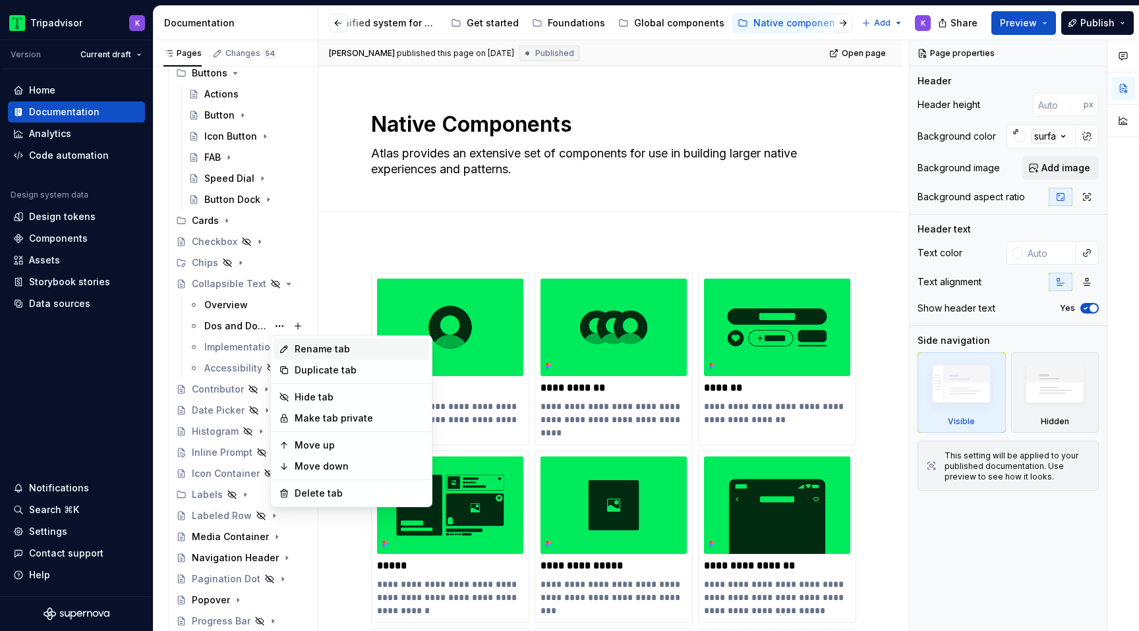
click at [314, 349] on div "Rename tab" at bounding box center [359, 349] width 129 height 13
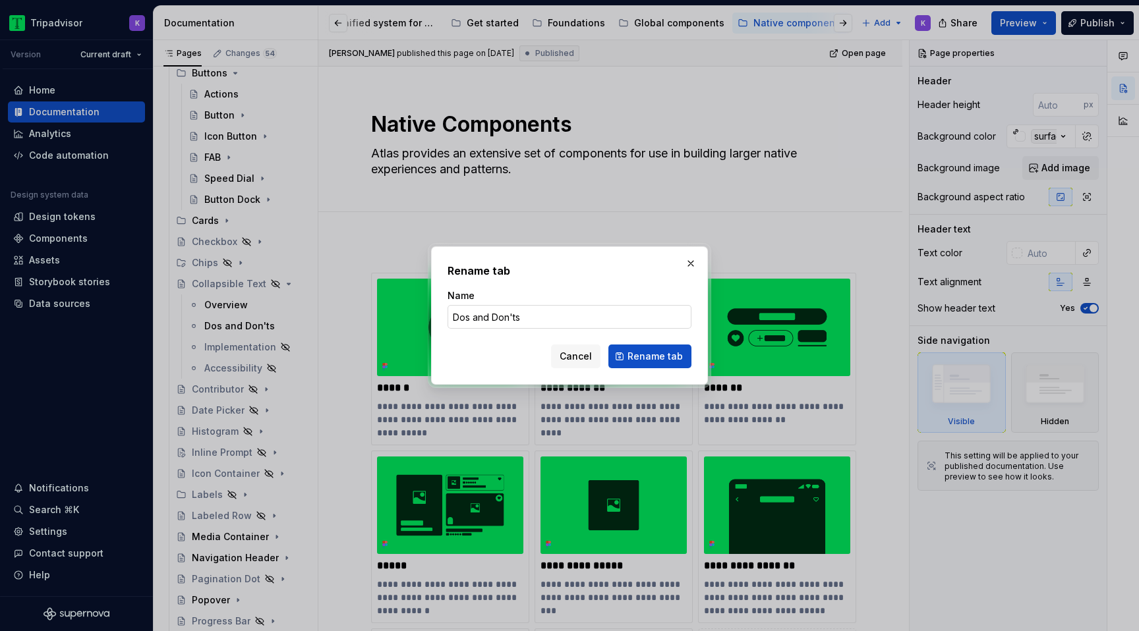
click at [493, 318] on input "Dos and Don'ts" at bounding box center [569, 317] width 244 height 24
drag, startPoint x: 488, startPoint y: 320, endPoint x: 473, endPoint y: 319, distance: 14.5
click at [473, 319] on input "Dos and Don'ts" at bounding box center [569, 317] width 244 height 24
type input "Dos & Don'ts"
click at [650, 356] on span "Rename tab" at bounding box center [654, 356] width 55 height 13
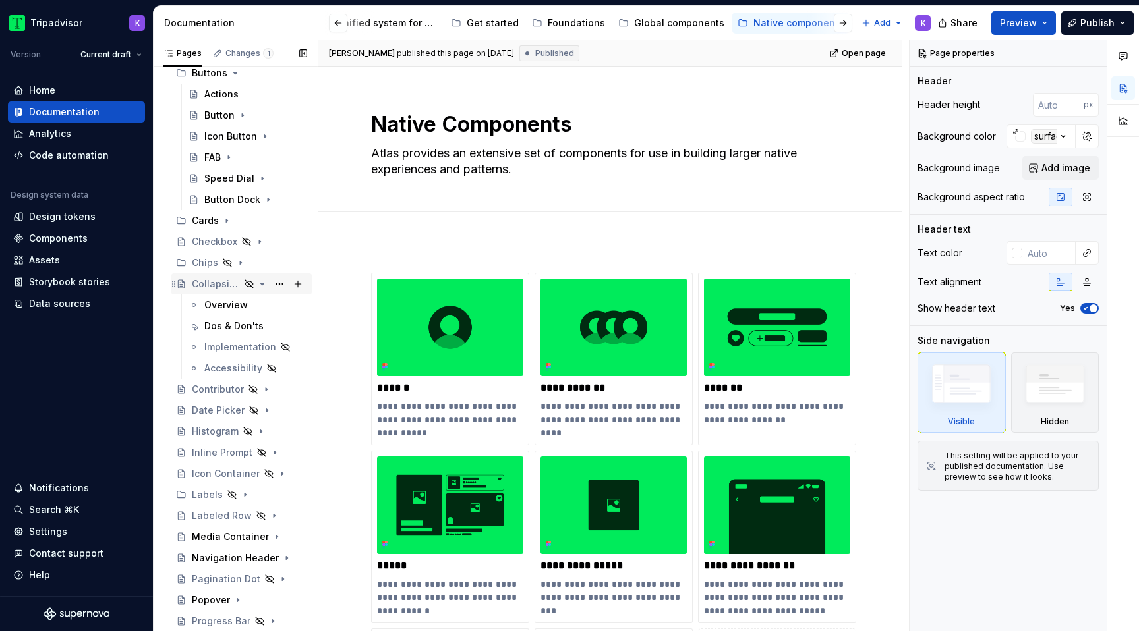
click at [259, 283] on icon "Page tree" at bounding box center [262, 284] width 11 height 11
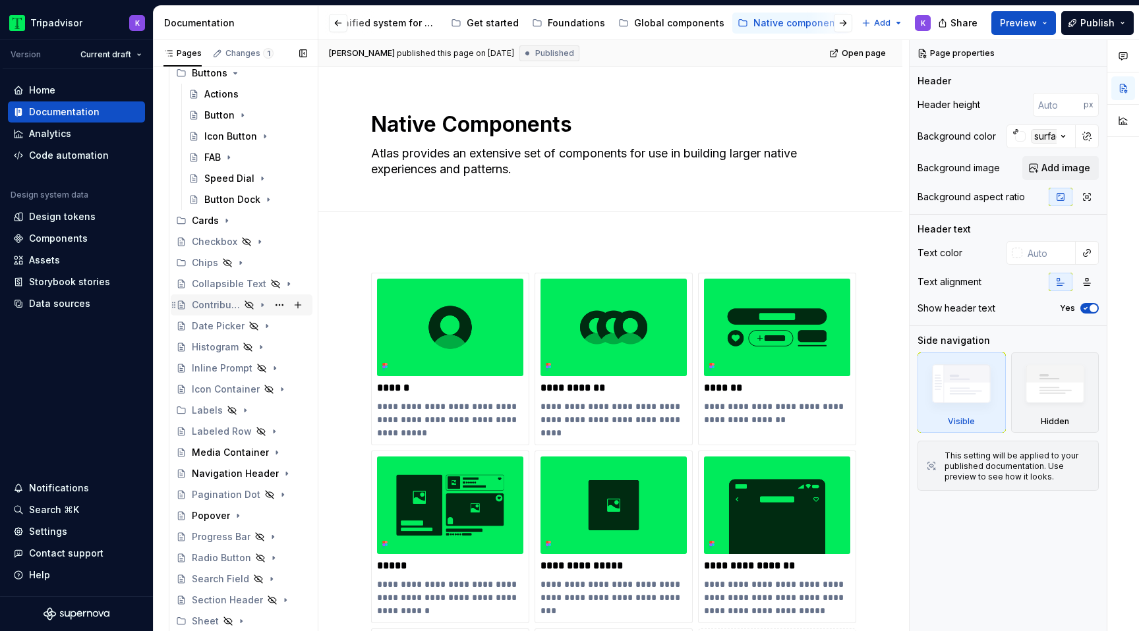
click at [266, 305] on icon "Page tree" at bounding box center [262, 305] width 11 height 11
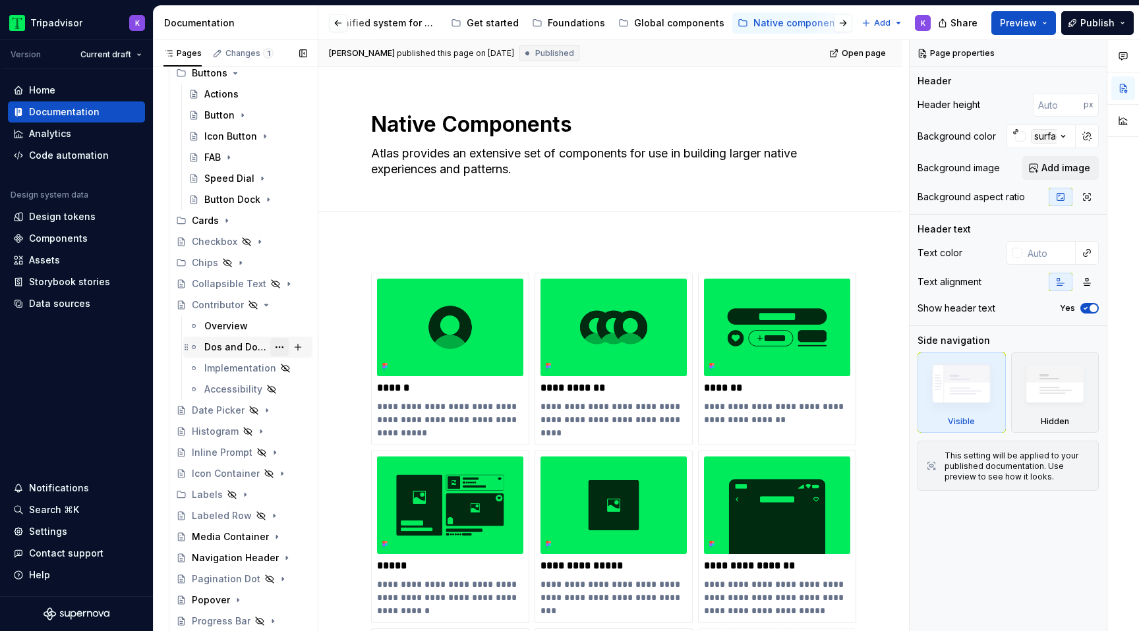
click at [278, 350] on button "Page tree" at bounding box center [279, 347] width 18 height 18
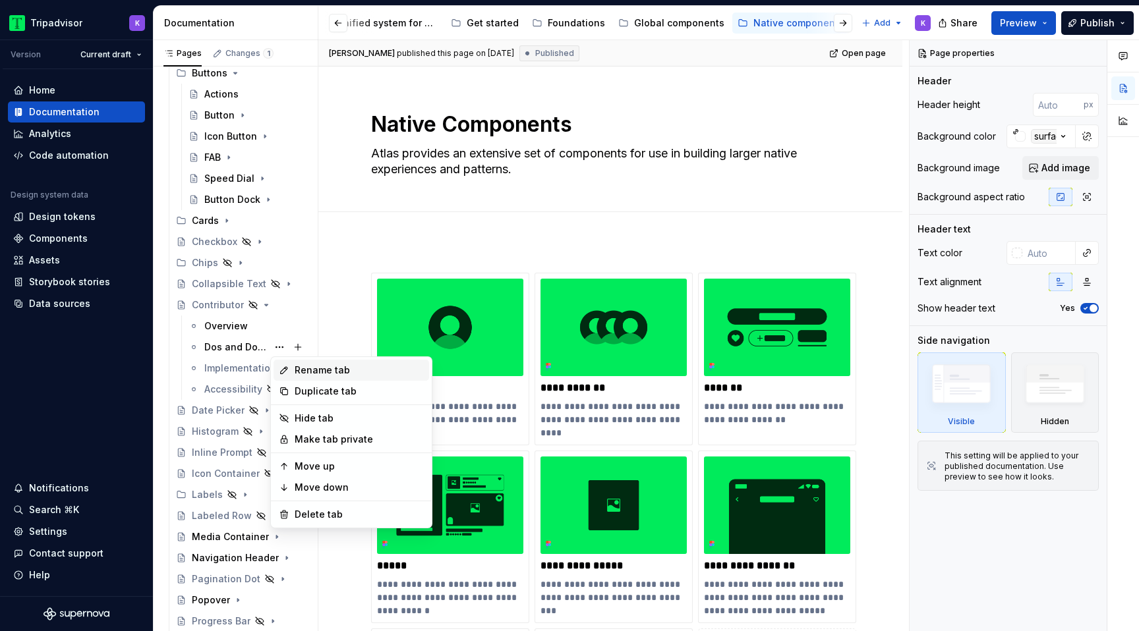
click at [333, 373] on div "Rename tab" at bounding box center [359, 370] width 129 height 13
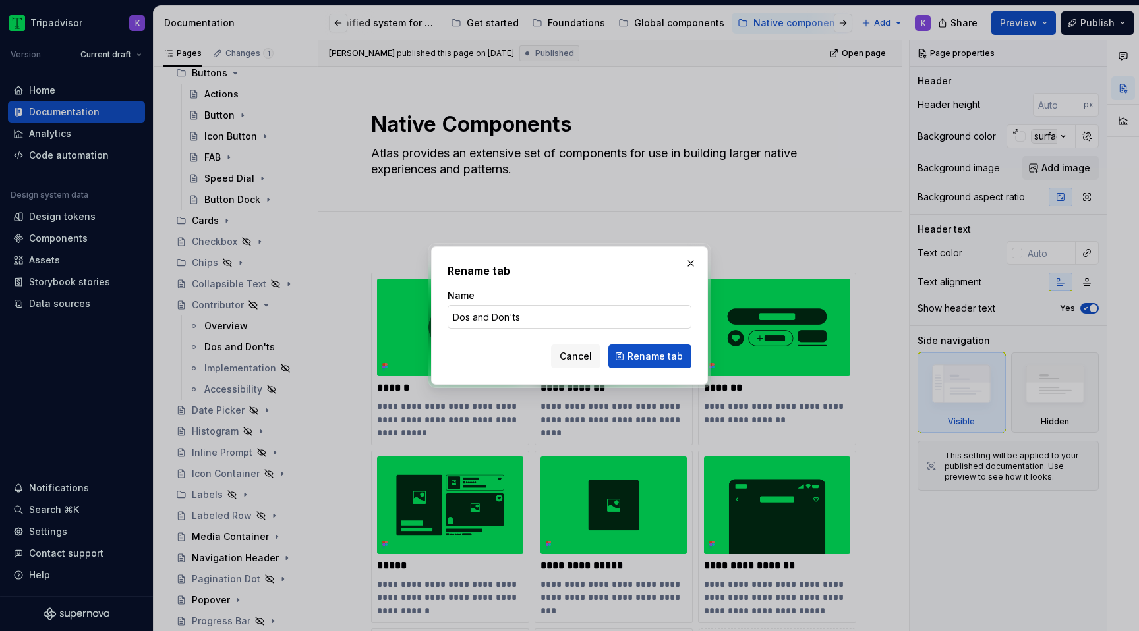
click at [488, 316] on input "Dos and Don'ts" at bounding box center [569, 317] width 244 height 24
type textarea "*"
drag, startPoint x: 488, startPoint y: 317, endPoint x: 472, endPoint y: 316, distance: 15.2
click at [472, 316] on input "Dos and Don'ts" at bounding box center [569, 317] width 244 height 24
type input "Dos & Don'ts"
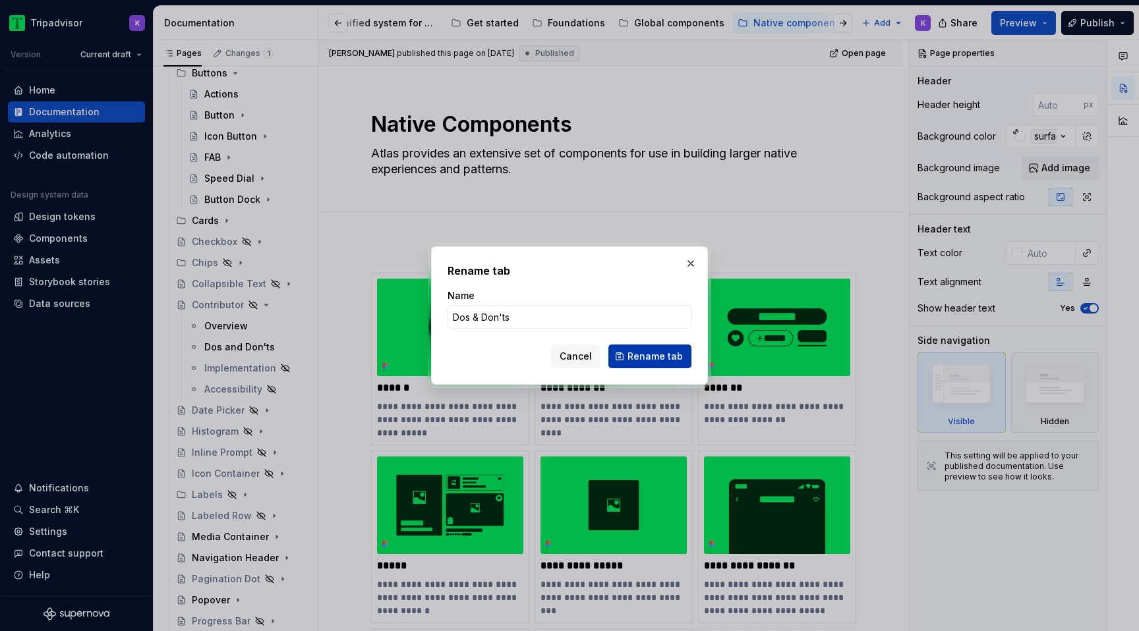
click at [642, 354] on span "Rename tab" at bounding box center [654, 356] width 55 height 13
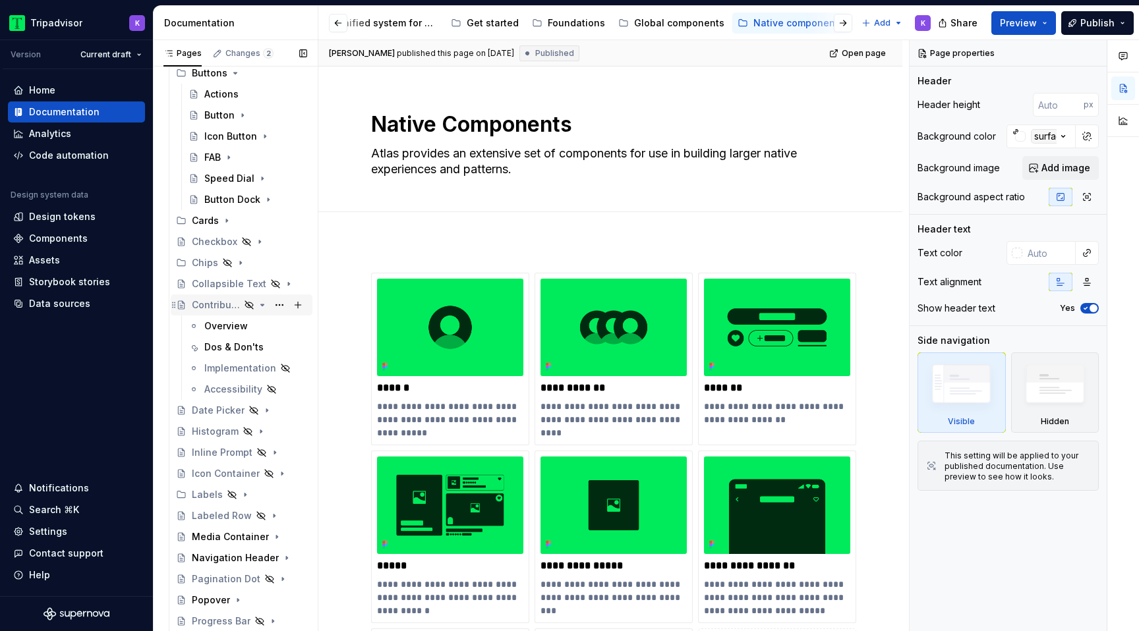
click at [259, 306] on icon "Page tree" at bounding box center [262, 305] width 11 height 11
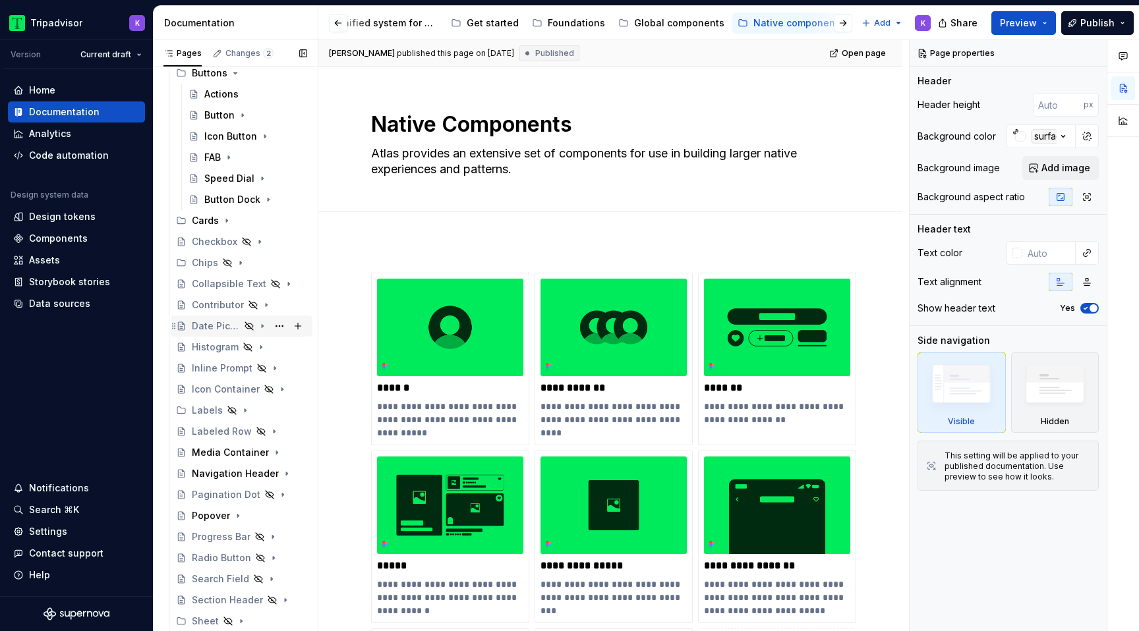
click at [262, 328] on icon "Page tree" at bounding box center [262, 326] width 11 height 11
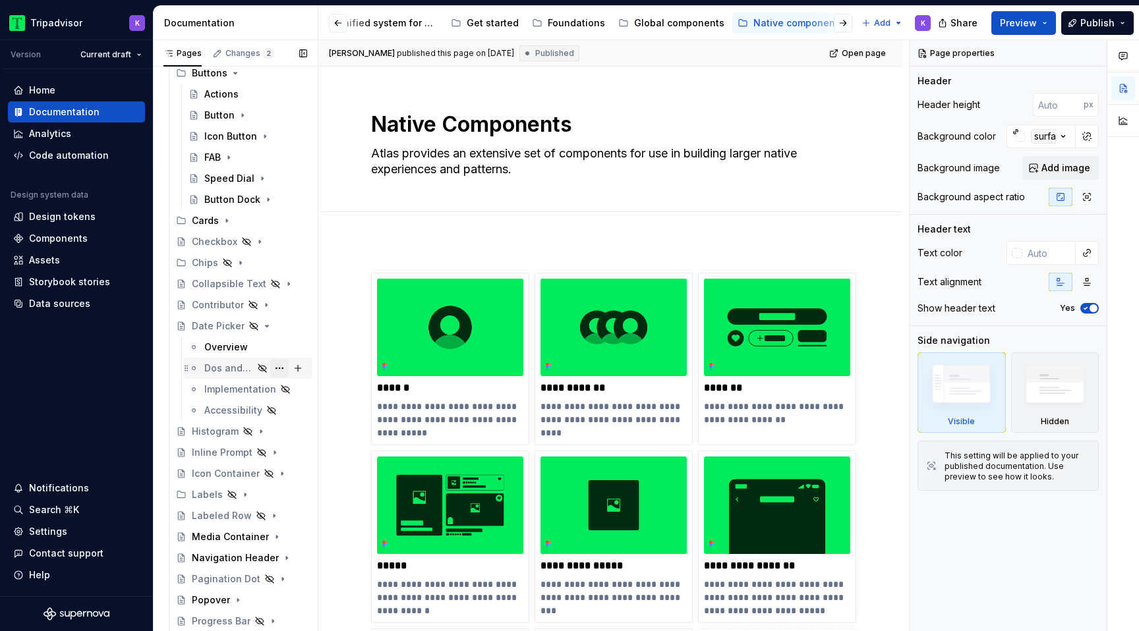
click at [281, 369] on button "Page tree" at bounding box center [279, 368] width 18 height 18
type textarea "*"
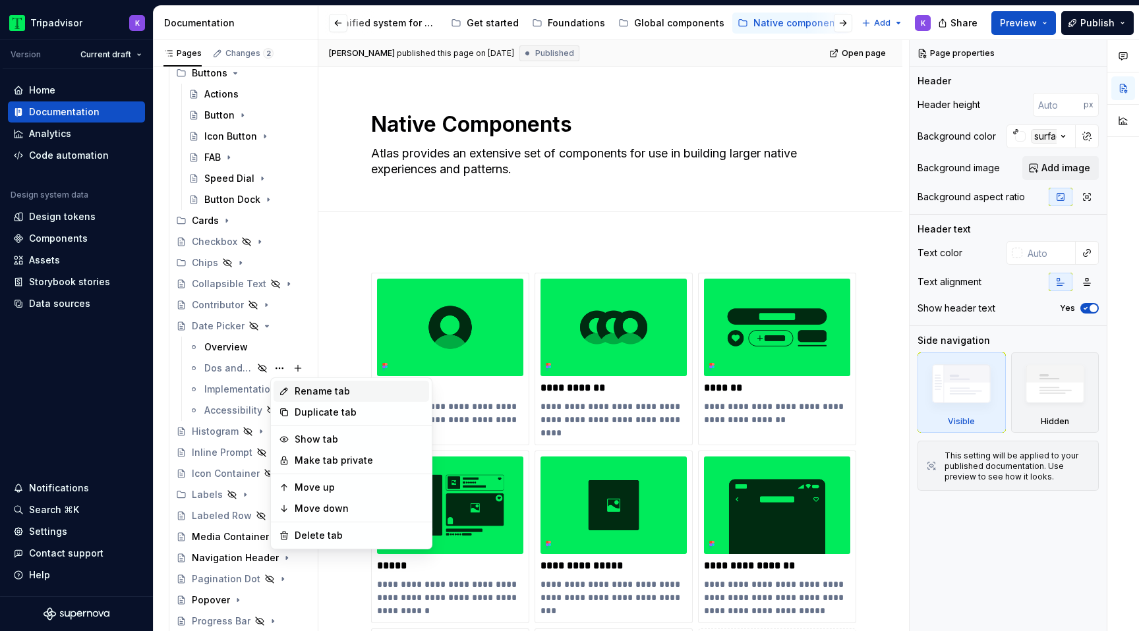
click at [342, 396] on div "Rename tab" at bounding box center [359, 391] width 129 height 13
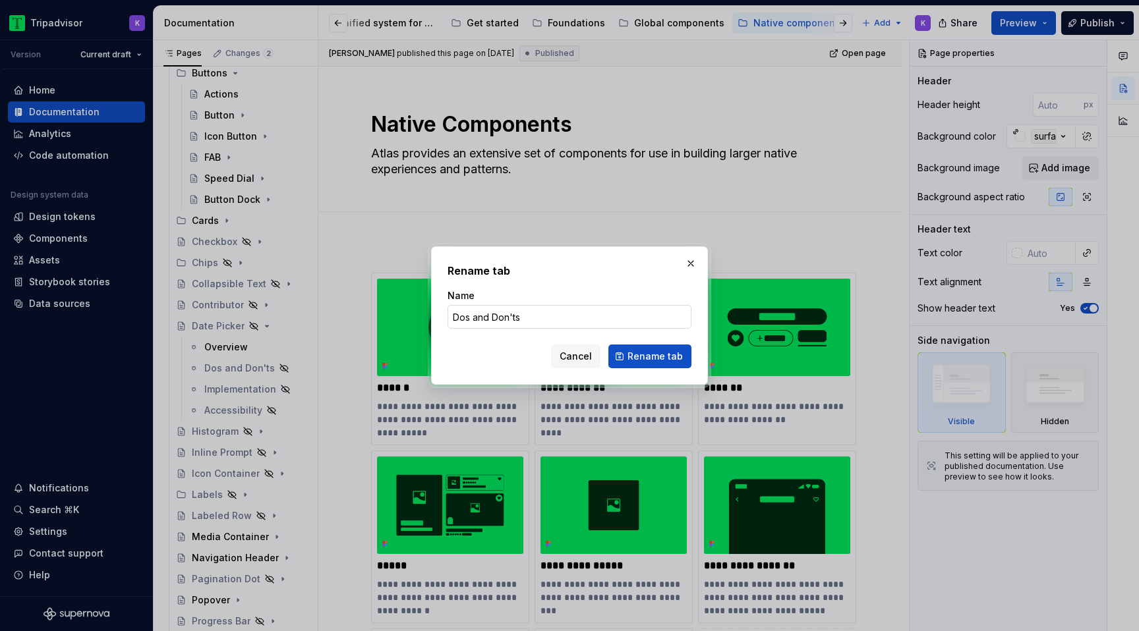
click at [488, 319] on input "Dos and Don'ts" at bounding box center [569, 317] width 244 height 24
drag, startPoint x: 488, startPoint y: 314, endPoint x: 473, endPoint y: 314, distance: 15.2
click at [473, 314] on input "Dos and Don'ts" at bounding box center [569, 317] width 244 height 24
type input "Dos & Don'ts"
click at [632, 348] on button "Rename tab" at bounding box center [649, 357] width 83 height 24
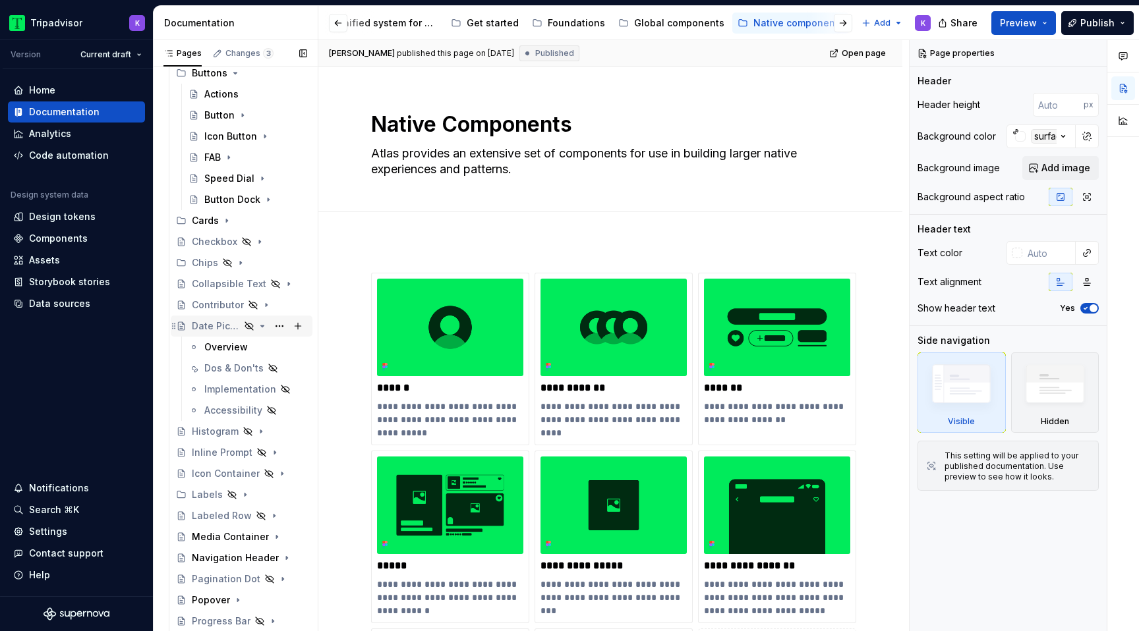
click at [260, 327] on icon "Page tree" at bounding box center [262, 326] width 11 height 11
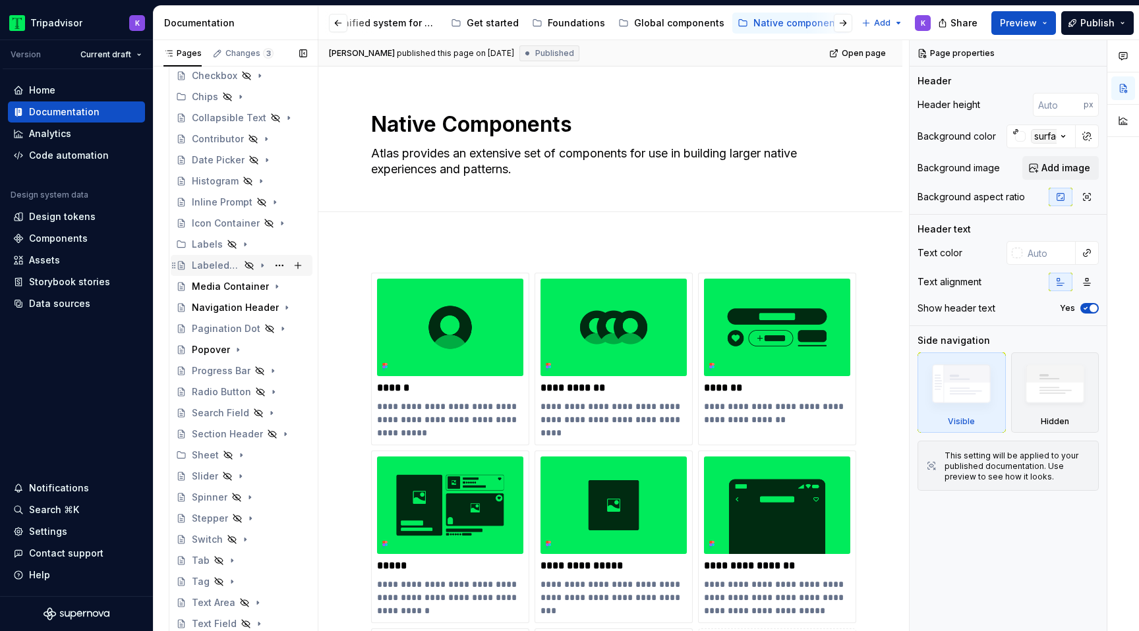
scroll to position [349, 0]
click at [265, 390] on icon "Page tree" at bounding box center [262, 389] width 11 height 11
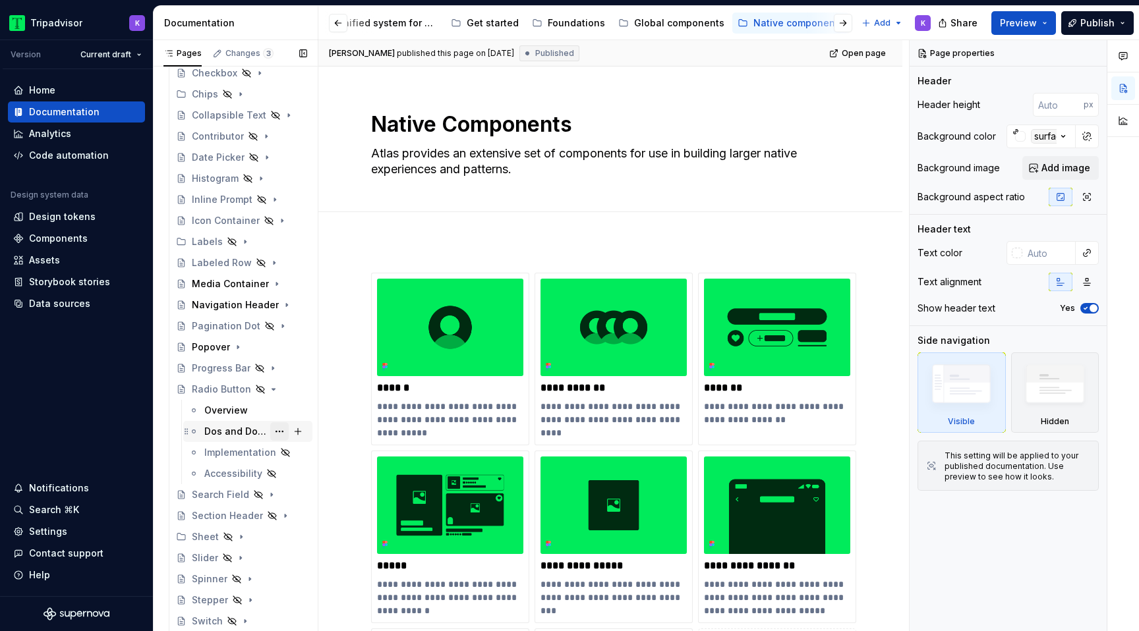
click at [279, 431] on button "Page tree" at bounding box center [279, 431] width 18 height 18
type textarea "*"
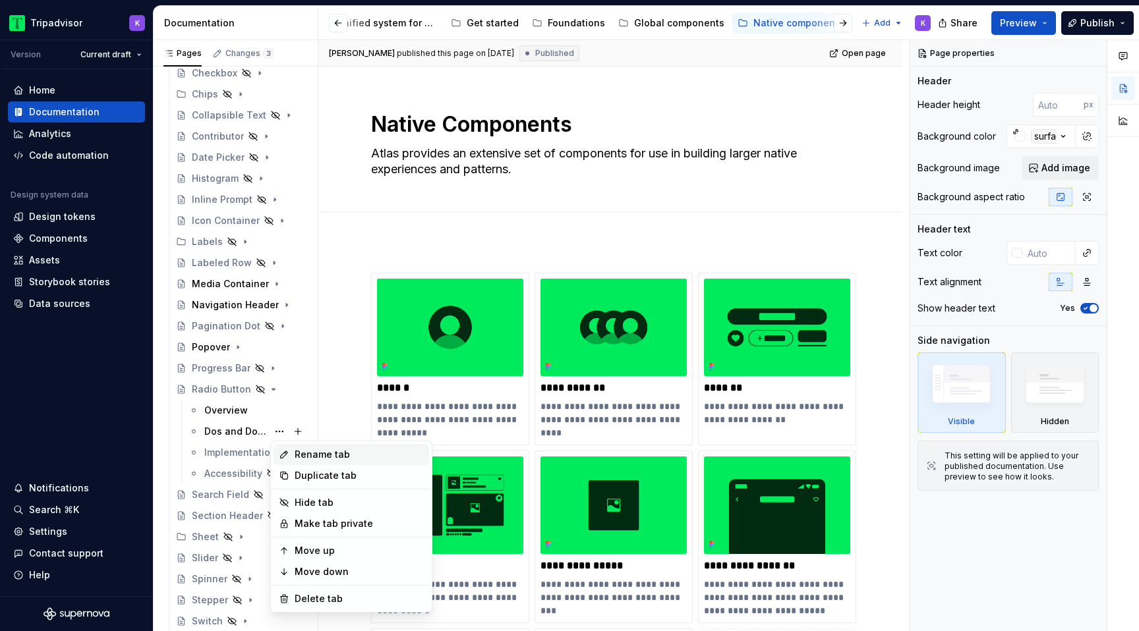
click at [381, 452] on div "Rename tab" at bounding box center [359, 454] width 129 height 13
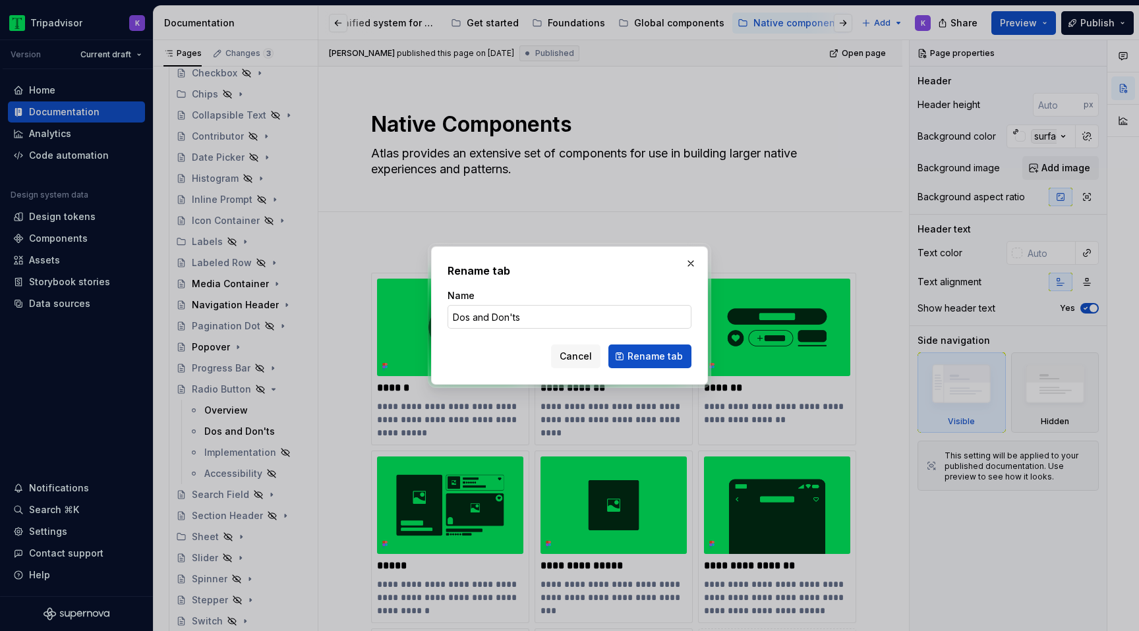
click at [494, 317] on input "Dos and Don'ts" at bounding box center [569, 317] width 244 height 24
drag, startPoint x: 490, startPoint y: 315, endPoint x: 474, endPoint y: 315, distance: 15.8
click at [474, 315] on input "Dos and Don'ts" at bounding box center [569, 317] width 244 height 24
type input "Dos & Don'ts"
click at [646, 351] on span "Rename tab" at bounding box center [654, 356] width 55 height 13
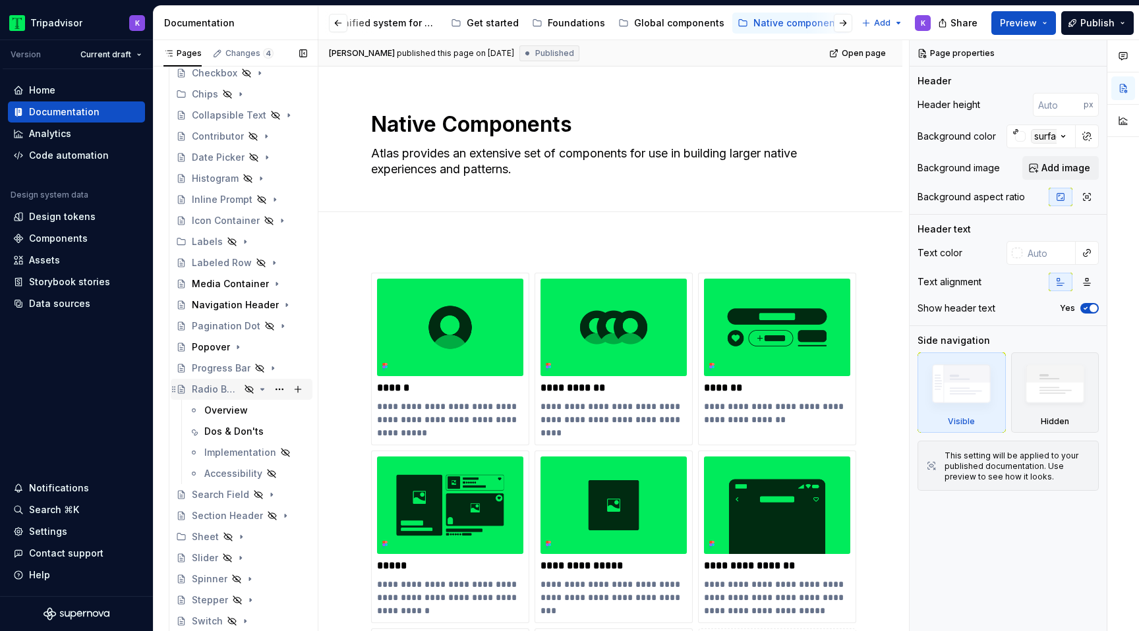
click at [260, 389] on icon "Page tree" at bounding box center [262, 389] width 11 height 11
click at [279, 475] on button "Page tree" at bounding box center [279, 474] width 18 height 18
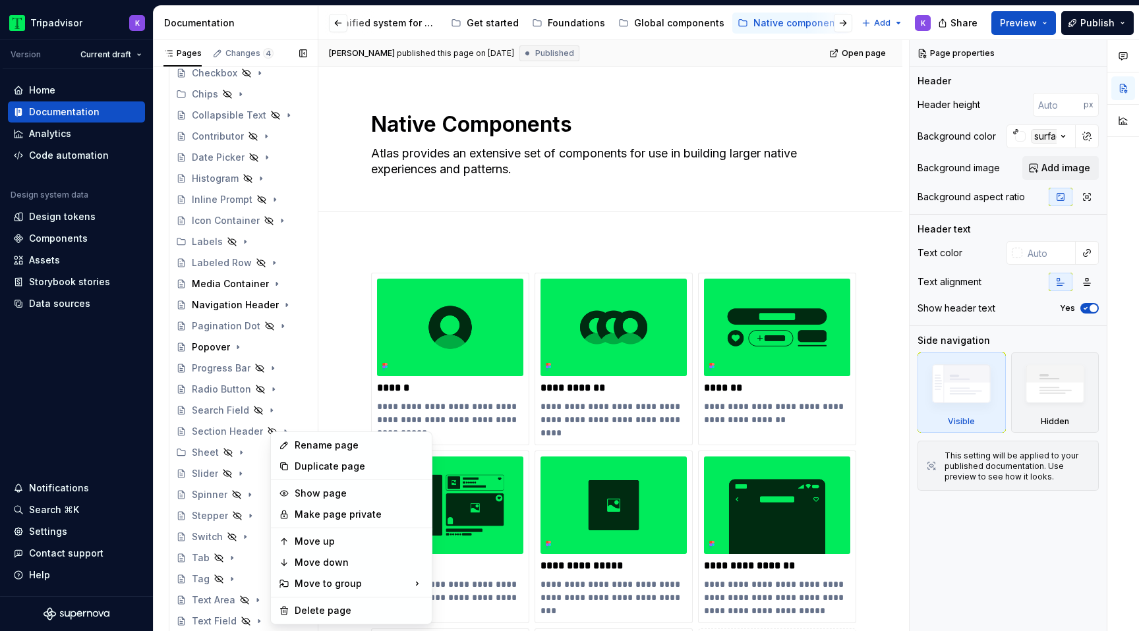
click at [229, 475] on div "Pages Changes 4 Add Accessibility guide for tree Page tree. Navigate the tree w…" at bounding box center [235, 338] width 165 height 597
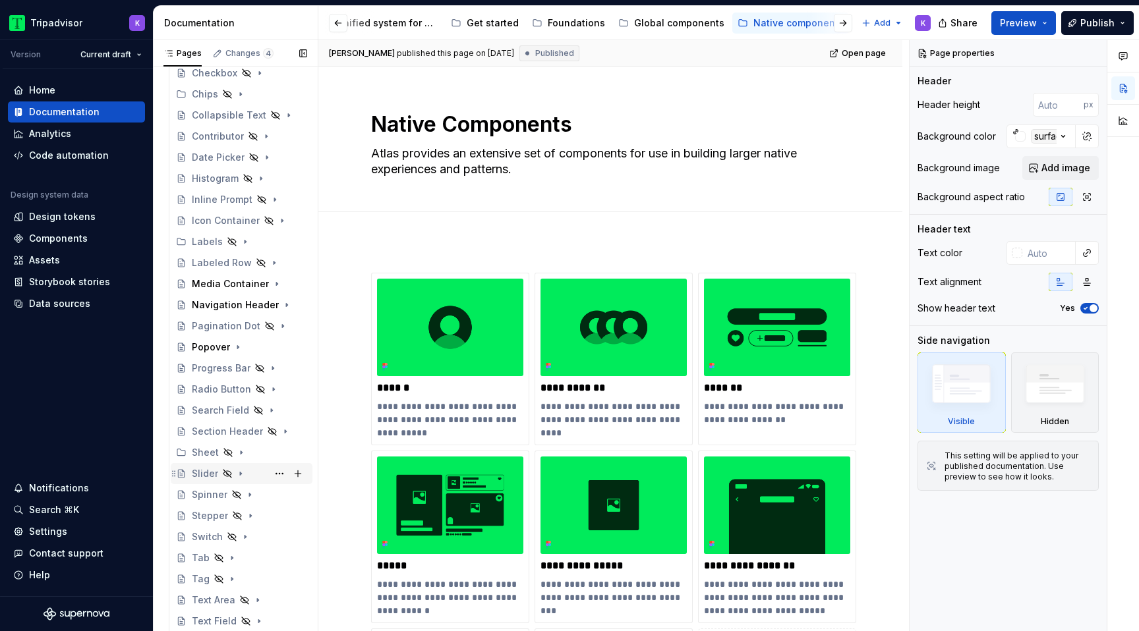
click at [242, 474] on icon "Page tree" at bounding box center [240, 473] width 11 height 11
click at [282, 519] on button "Page tree" at bounding box center [279, 516] width 18 height 18
type textarea "*"
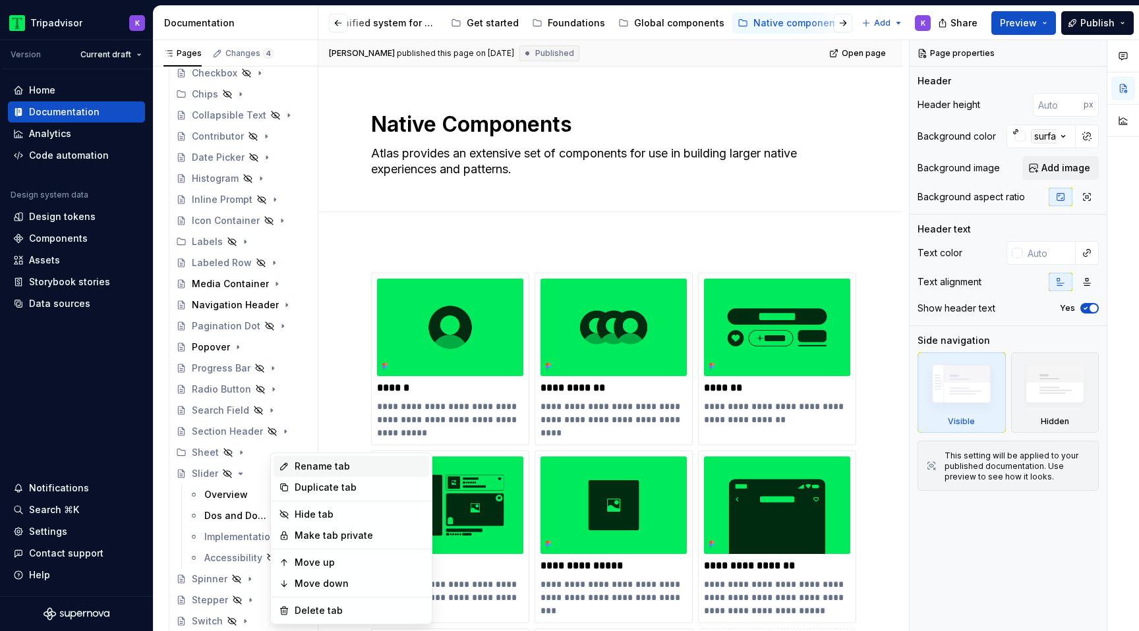
click at [366, 471] on div "Rename tab" at bounding box center [359, 466] width 129 height 13
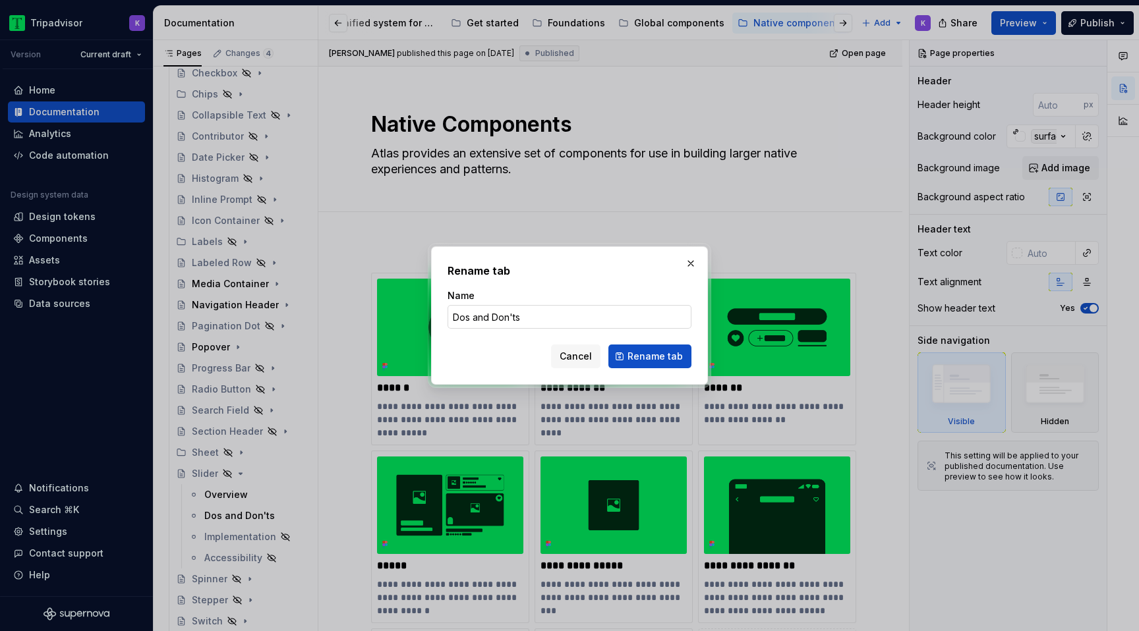
click at [497, 310] on input "Dos and Don'ts" at bounding box center [569, 317] width 244 height 24
drag, startPoint x: 487, startPoint y: 318, endPoint x: 472, endPoint y: 318, distance: 14.5
click at [472, 318] on input "Dos and Don'ts" at bounding box center [569, 317] width 244 height 24
type input "Dos & Don'ts"
click at [636, 356] on span "Rename tab" at bounding box center [654, 356] width 55 height 13
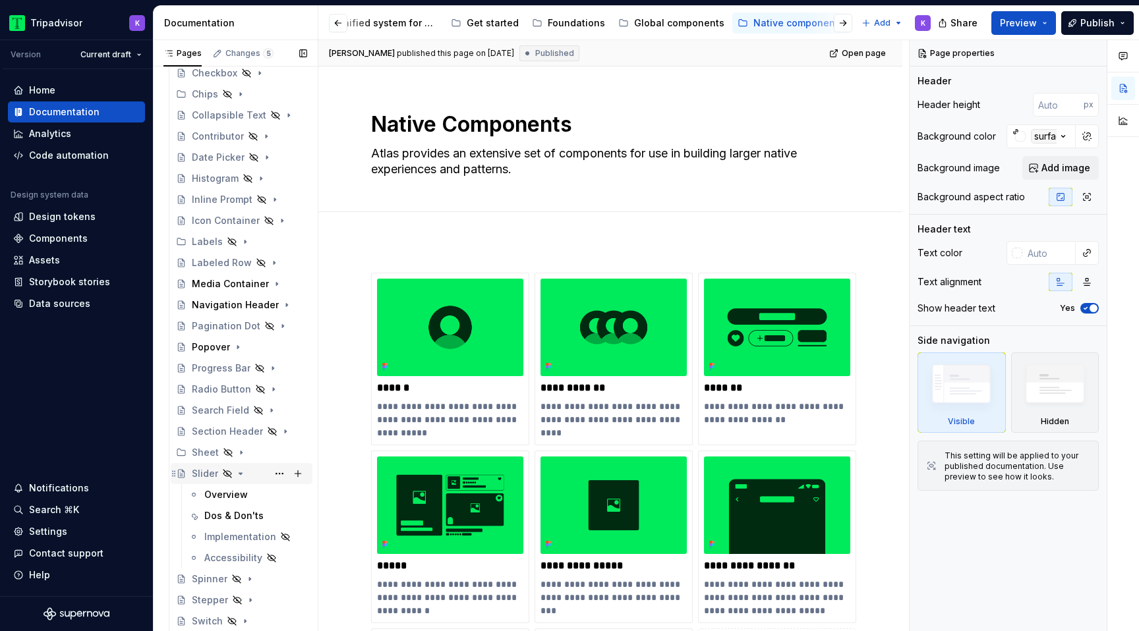
click at [246, 474] on div "Slider" at bounding box center [249, 474] width 115 height 18
click at [239, 475] on icon "Page tree" at bounding box center [240, 473] width 11 height 11
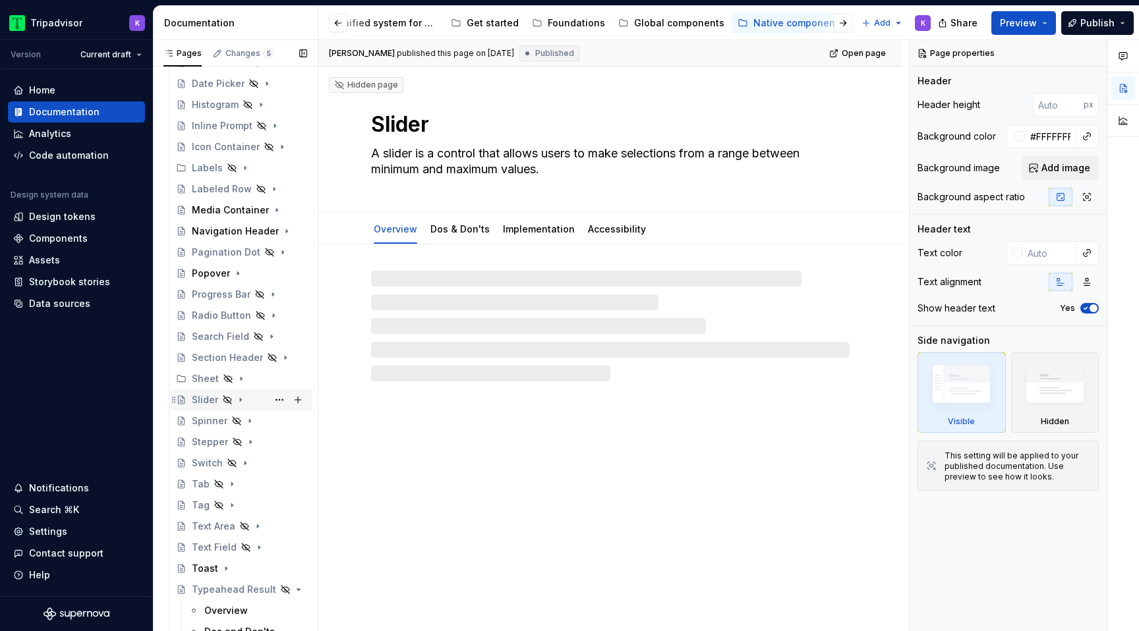
scroll to position [426, 0]
click at [246, 460] on icon "Page tree" at bounding box center [245, 460] width 11 height 11
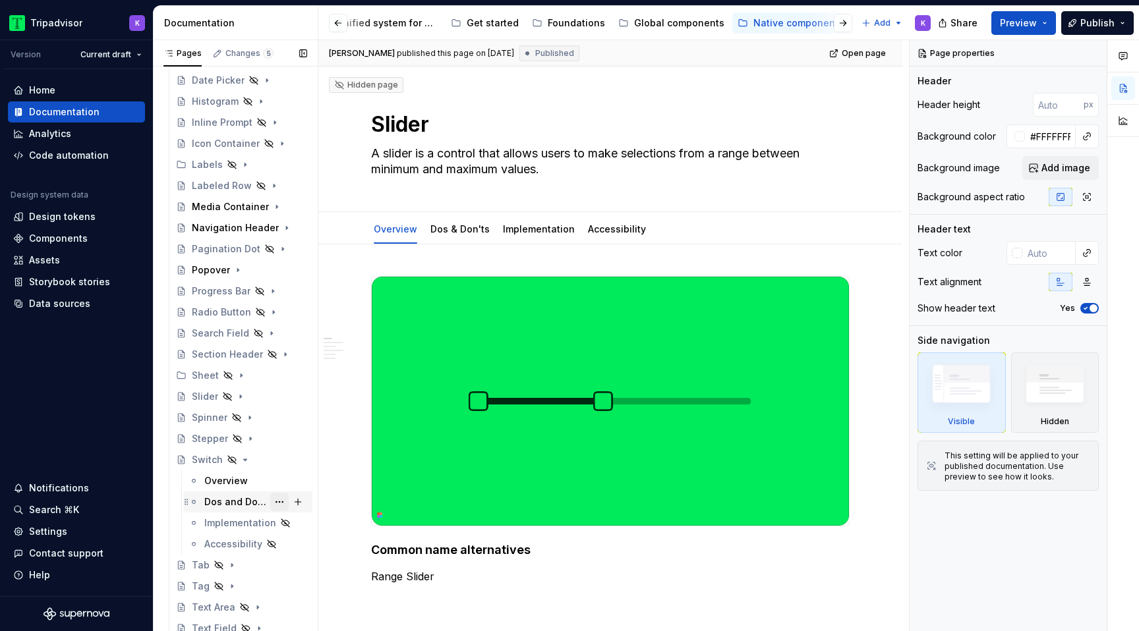
click at [279, 500] on button "Page tree" at bounding box center [279, 502] width 18 height 18
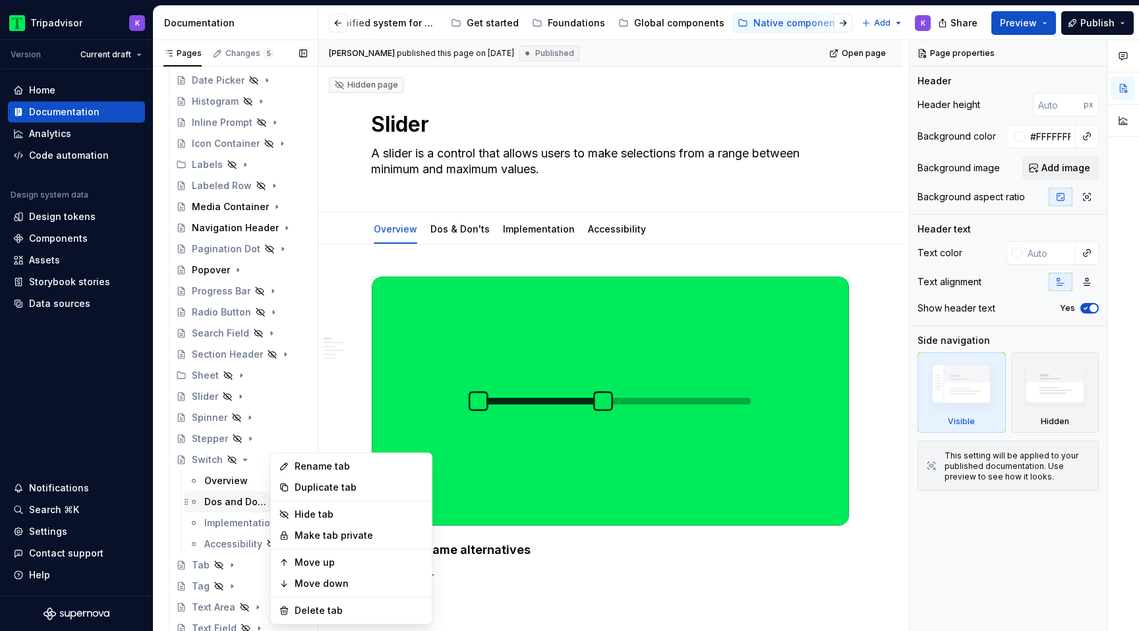
type textarea "*"
click at [341, 471] on div "Rename tab" at bounding box center [359, 466] width 129 height 13
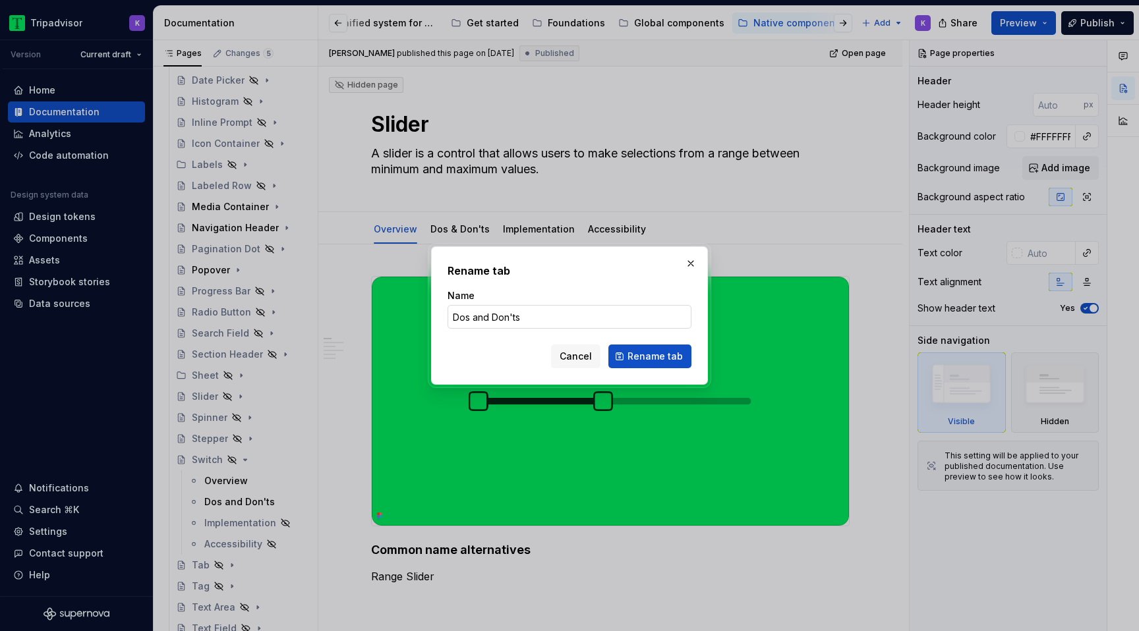
click at [480, 312] on input "Dos and Don'ts" at bounding box center [569, 317] width 244 height 24
drag, startPoint x: 490, startPoint y: 314, endPoint x: 472, endPoint y: 314, distance: 17.1
click at [472, 314] on input "Dos and Don'ts" at bounding box center [569, 317] width 244 height 24
type input "Dos & Don'ts"
click at [651, 362] on span "Rename tab" at bounding box center [654, 356] width 55 height 13
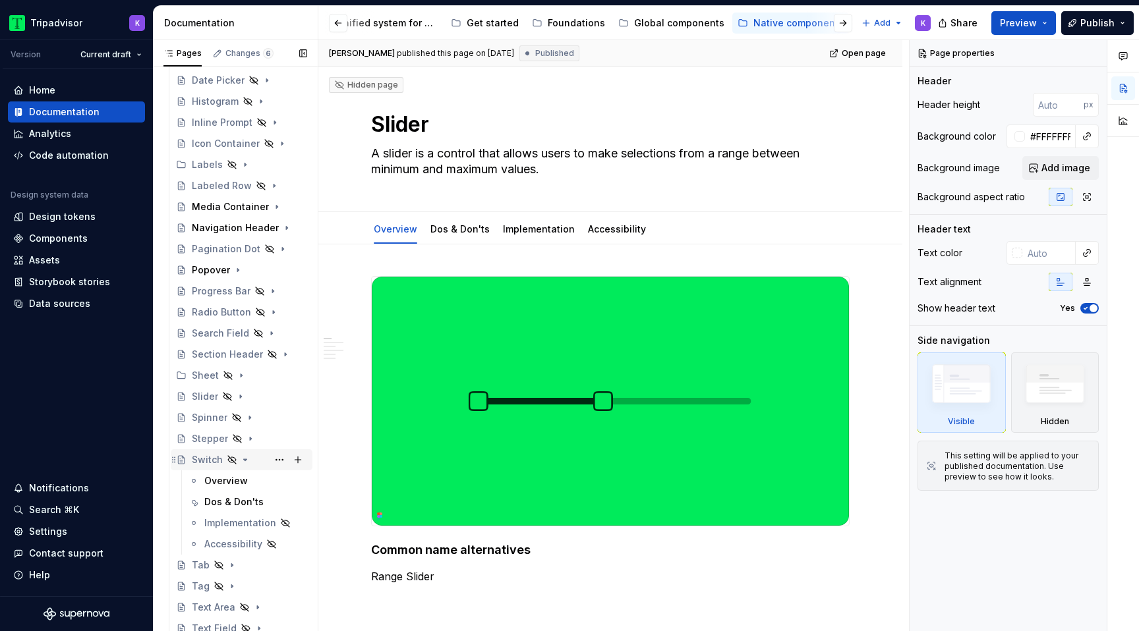
click at [244, 464] on icon "Page tree" at bounding box center [245, 460] width 11 height 11
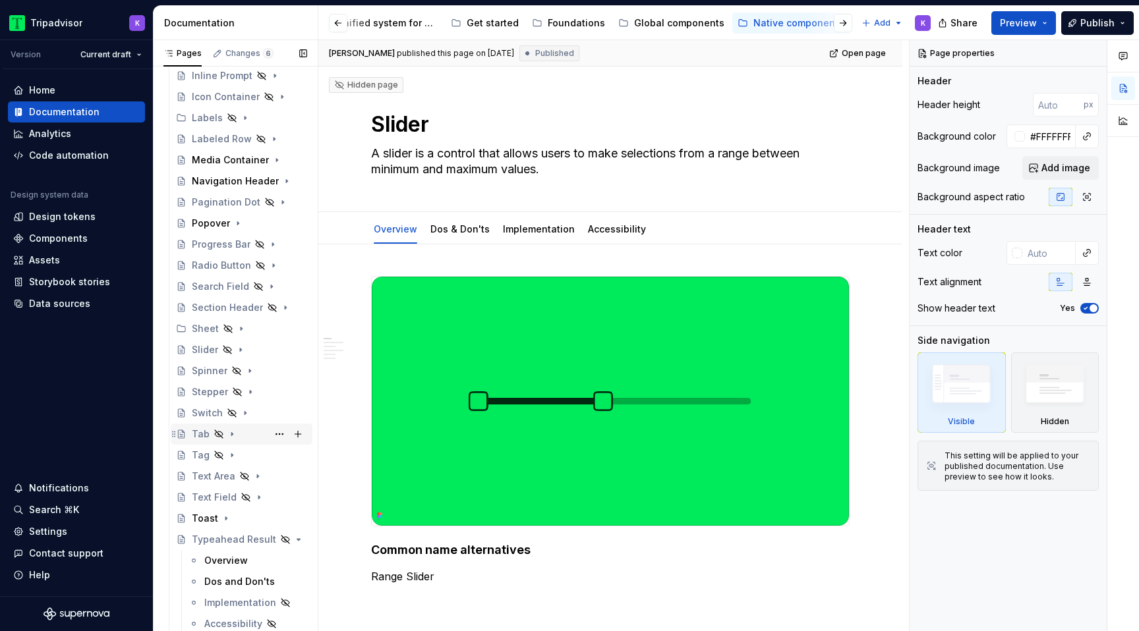
scroll to position [472, 0]
click at [264, 310] on icon "Page tree" at bounding box center [262, 308] width 11 height 11
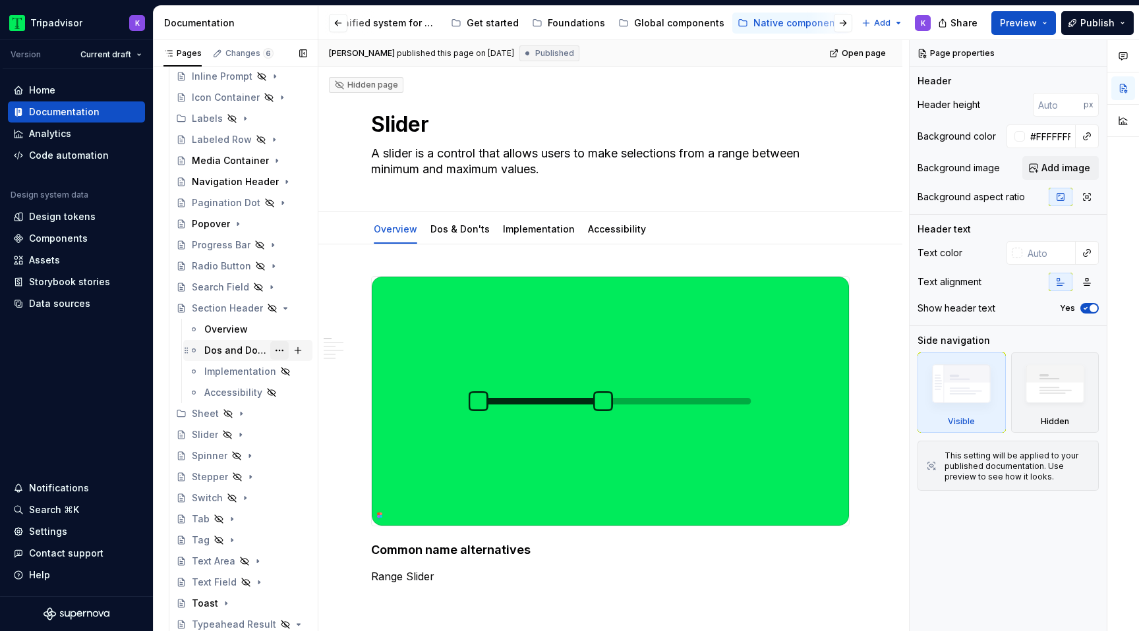
click at [279, 350] on button "Page tree" at bounding box center [279, 350] width 18 height 18
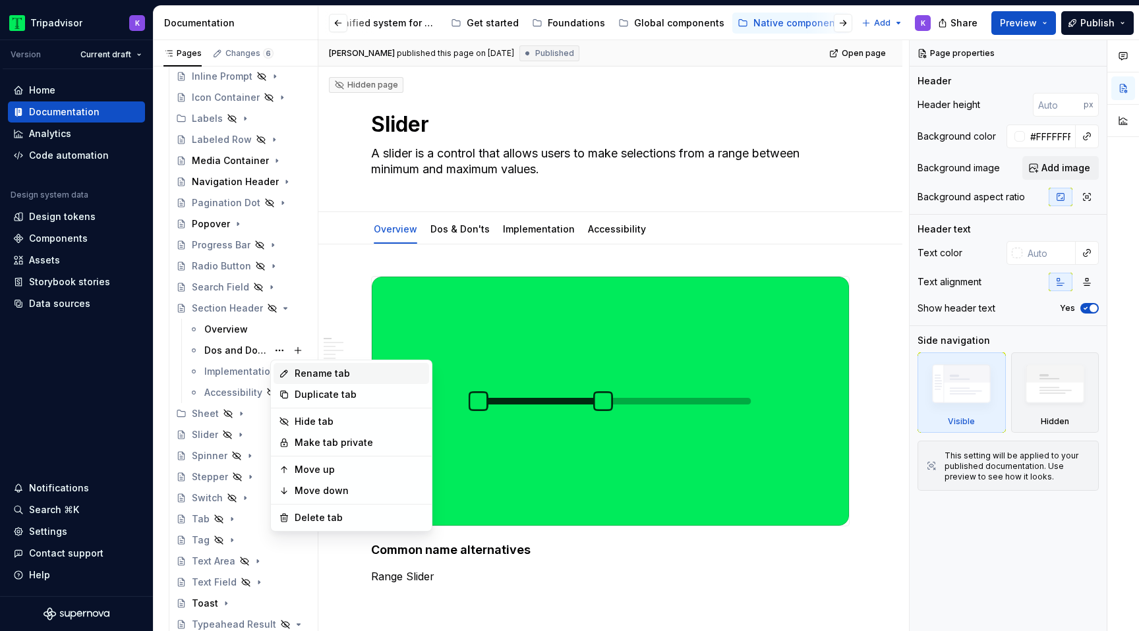
click at [356, 381] on div "Rename tab" at bounding box center [350, 373] width 155 height 21
type textarea "*"
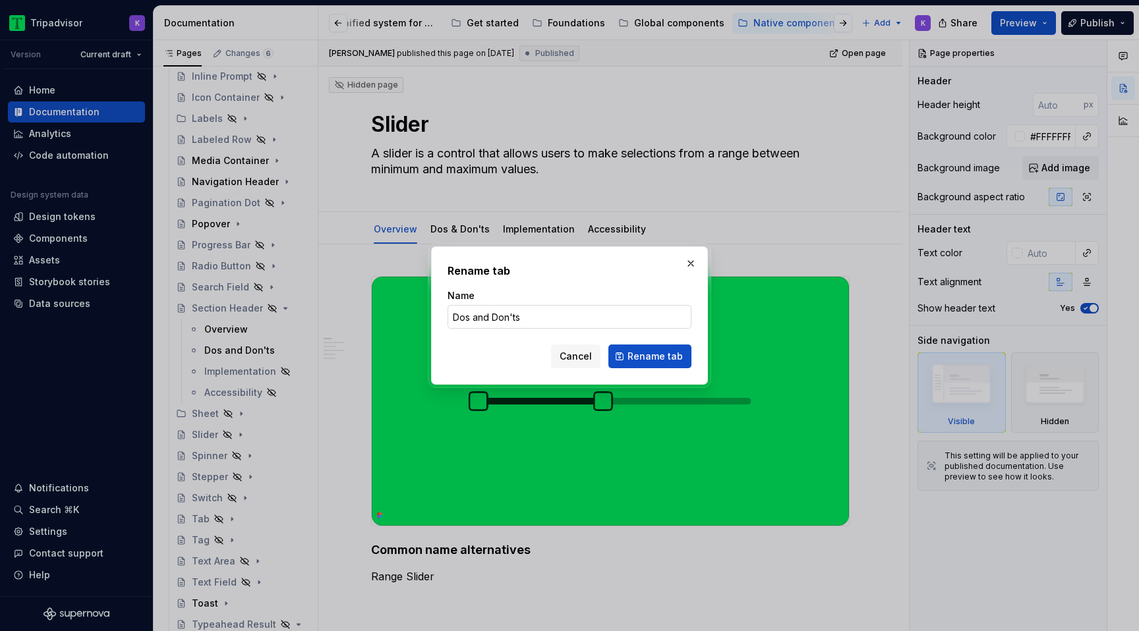
click at [492, 317] on input "Dos and Don'ts" at bounding box center [569, 317] width 244 height 24
drag, startPoint x: 488, startPoint y: 316, endPoint x: 473, endPoint y: 315, distance: 14.5
click at [473, 315] on input "Dos and Don'ts" at bounding box center [569, 317] width 244 height 24
type input "Dos & Don'ts"
click at [667, 358] on span "Rename tab" at bounding box center [654, 356] width 55 height 13
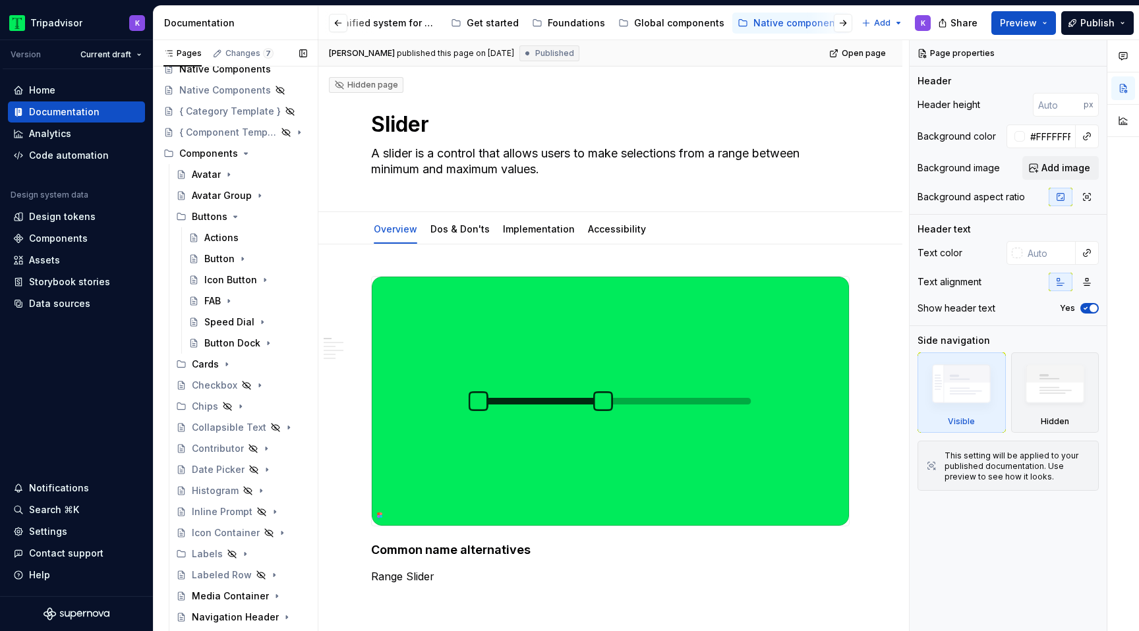
scroll to position [30, 0]
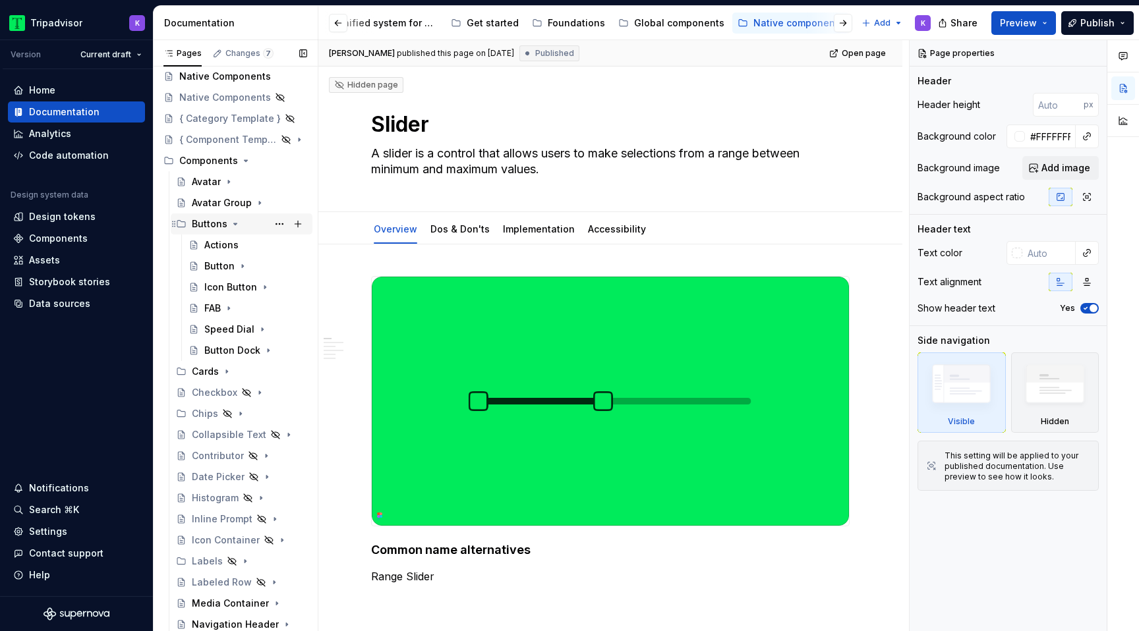
click at [231, 227] on icon "Page tree" at bounding box center [235, 224] width 11 height 11
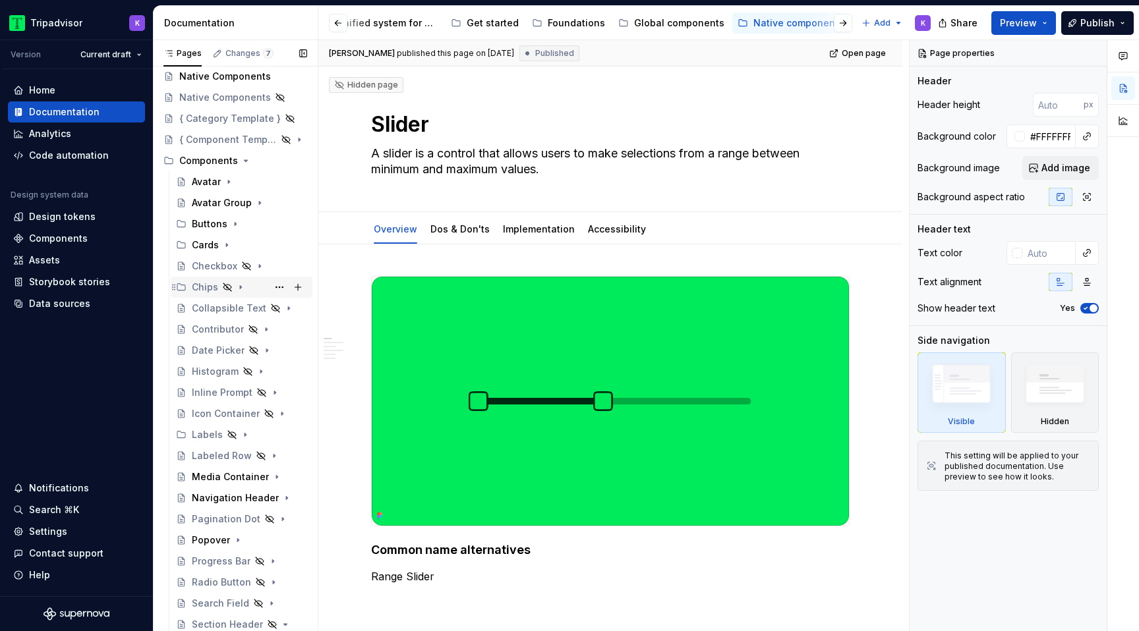
click at [242, 285] on icon "Page tree" at bounding box center [240, 287] width 11 height 11
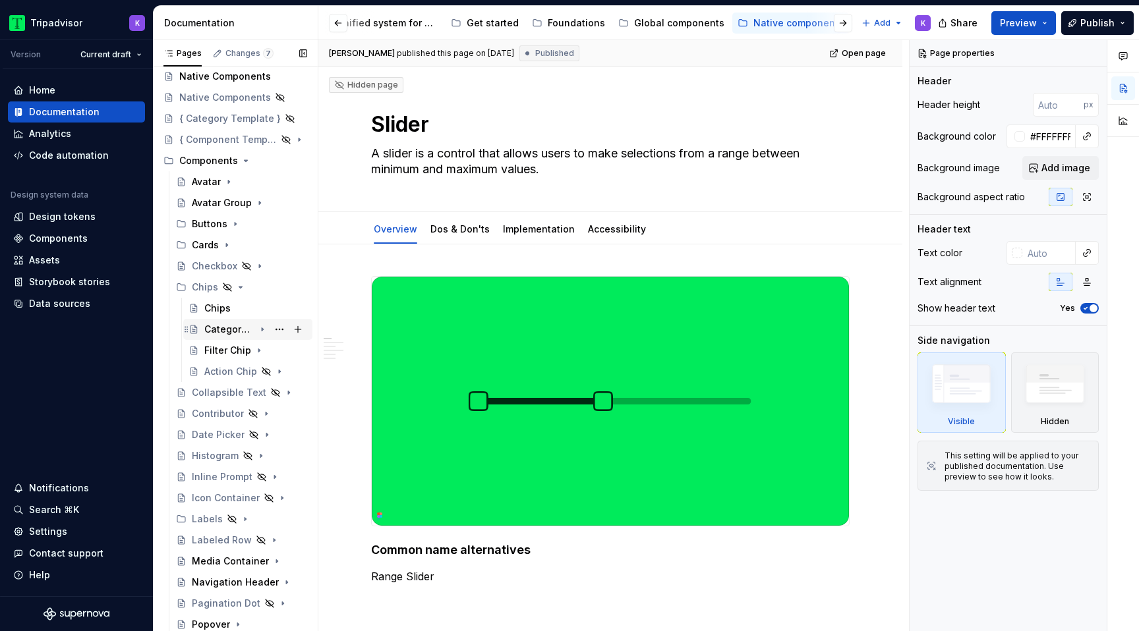
click at [261, 332] on icon "Page tree" at bounding box center [262, 329] width 11 height 11
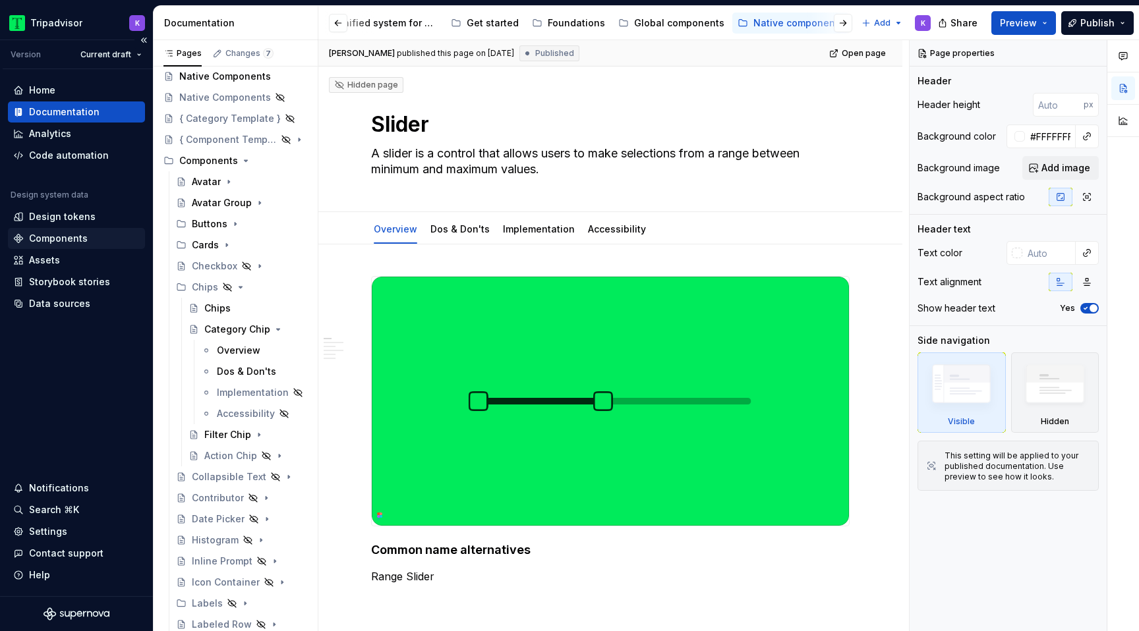
type textarea "*"
click at [67, 235] on div "Components" at bounding box center [58, 238] width 59 height 13
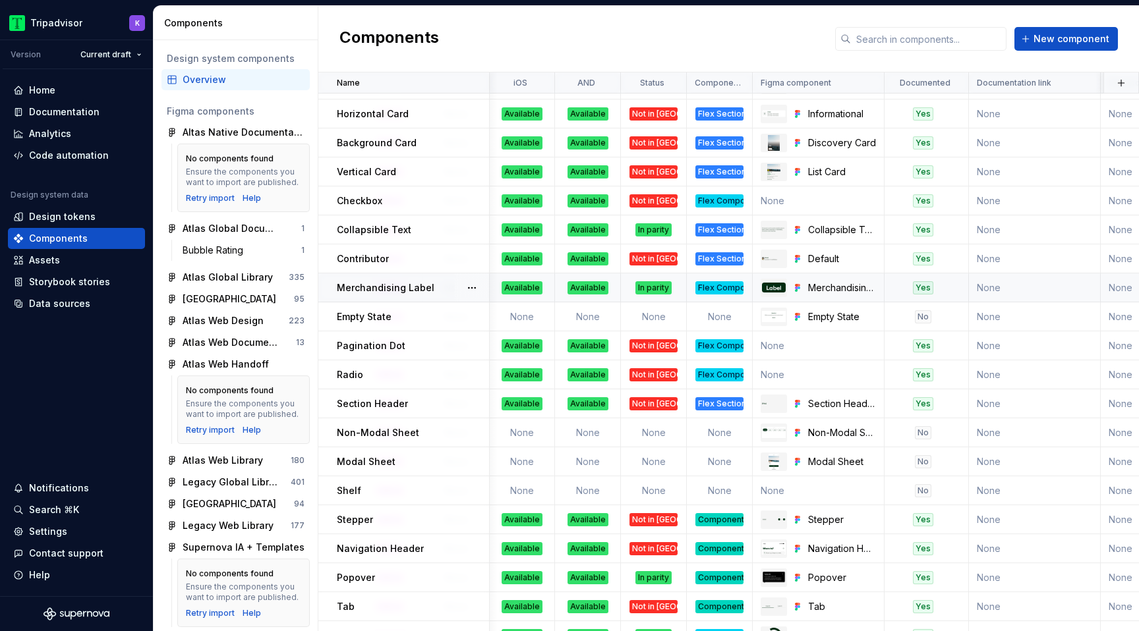
scroll to position [0, 317]
